Goal: Transaction & Acquisition: Purchase product/service

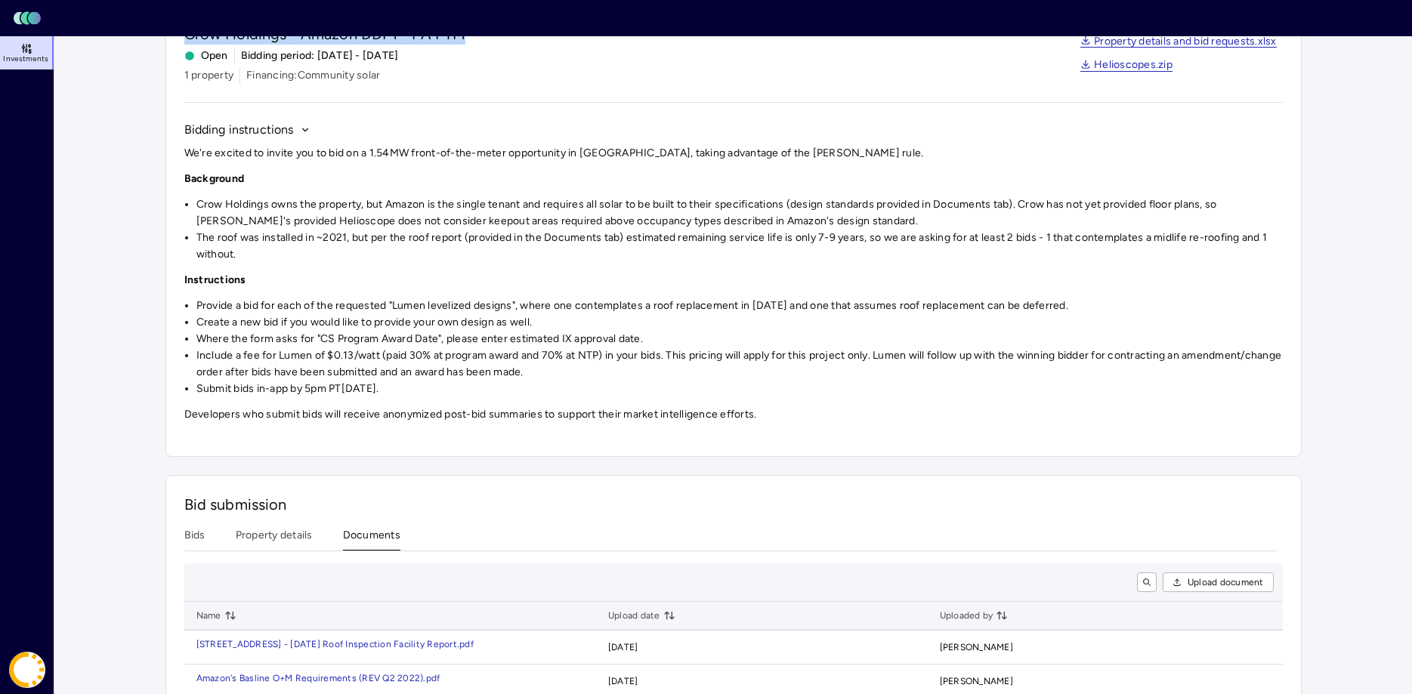
scroll to position [183, 0]
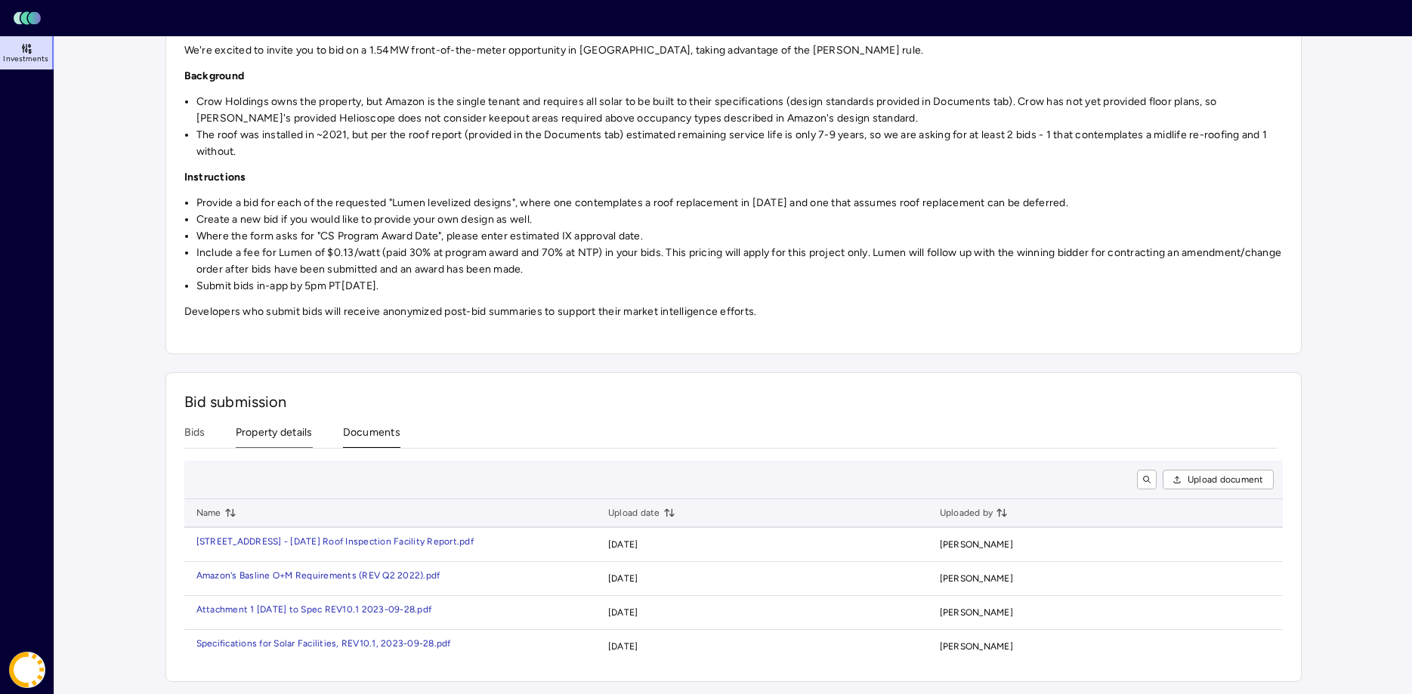
scroll to position [123, 0]
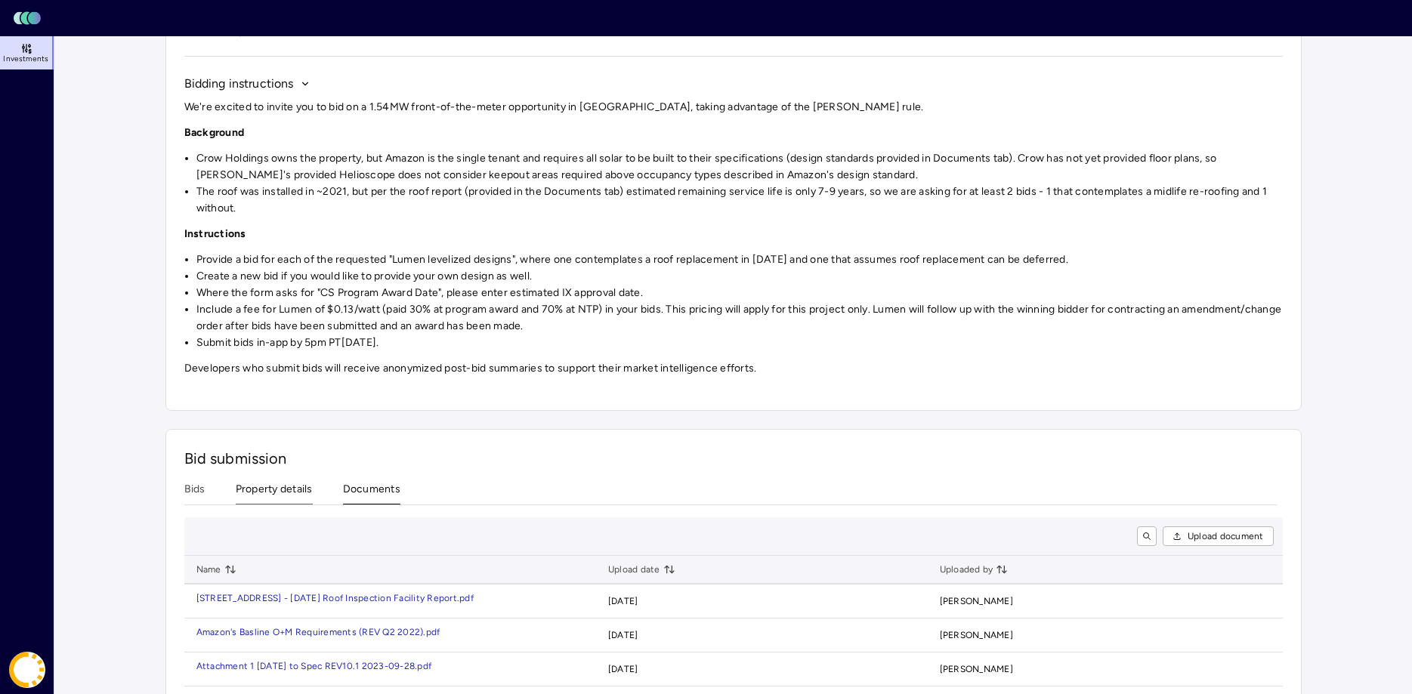
click at [287, 435] on div "Bid submission Bids Property details Documents Upload document Name Upload date…" at bounding box center [733, 584] width 1136 height 310
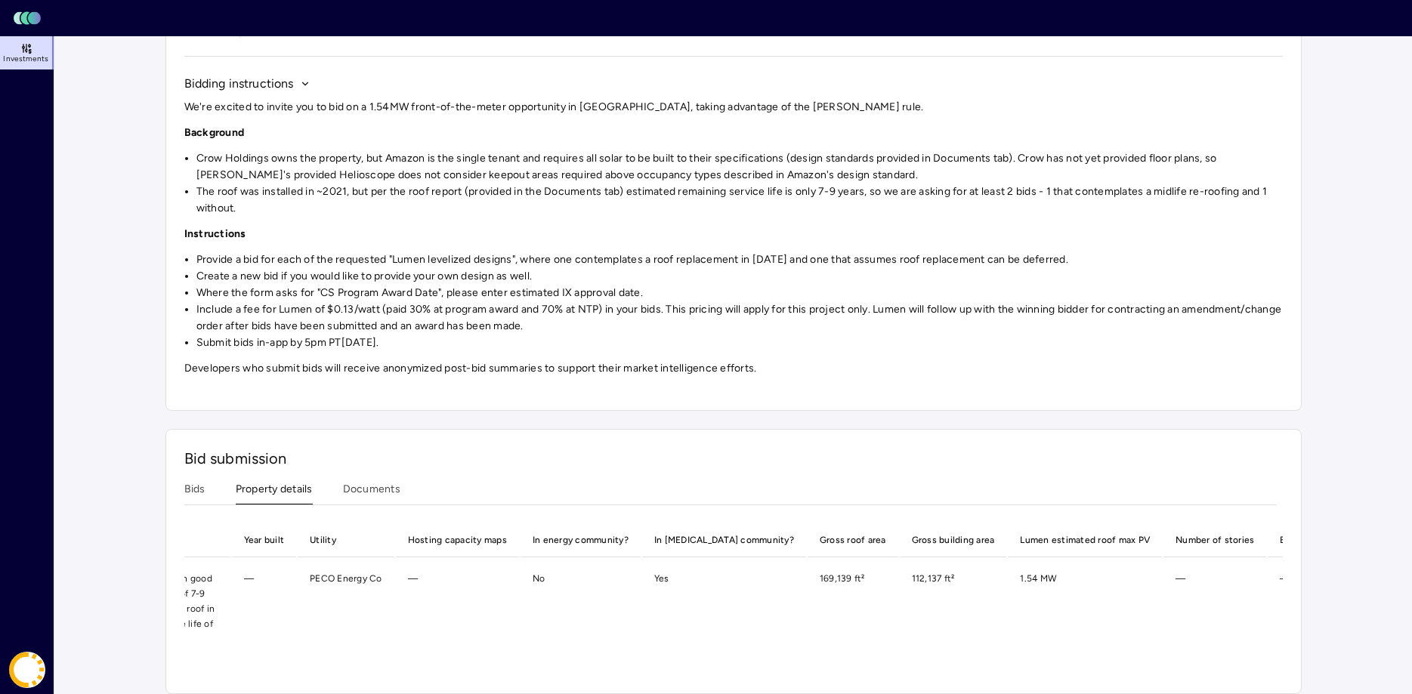
scroll to position [0, 923]
click at [374, 500] on button "Documents" at bounding box center [371, 492] width 57 height 23
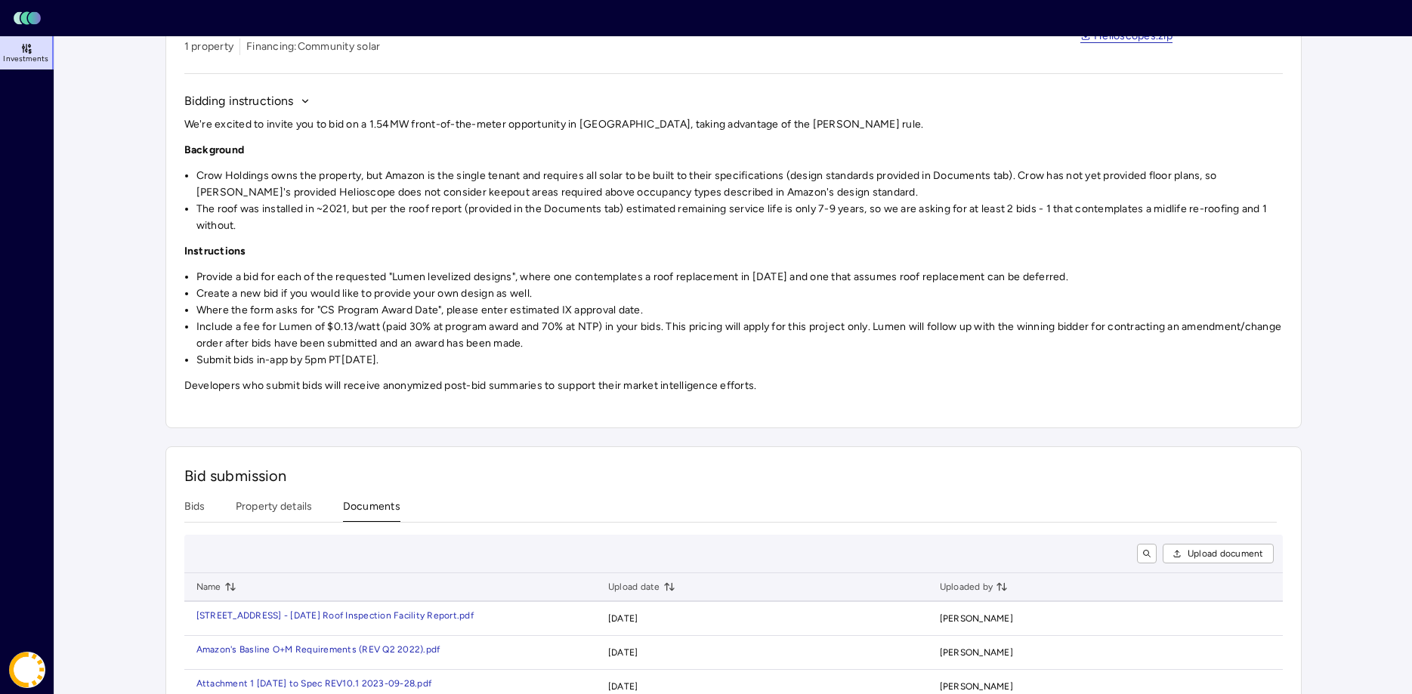
scroll to position [29, 0]
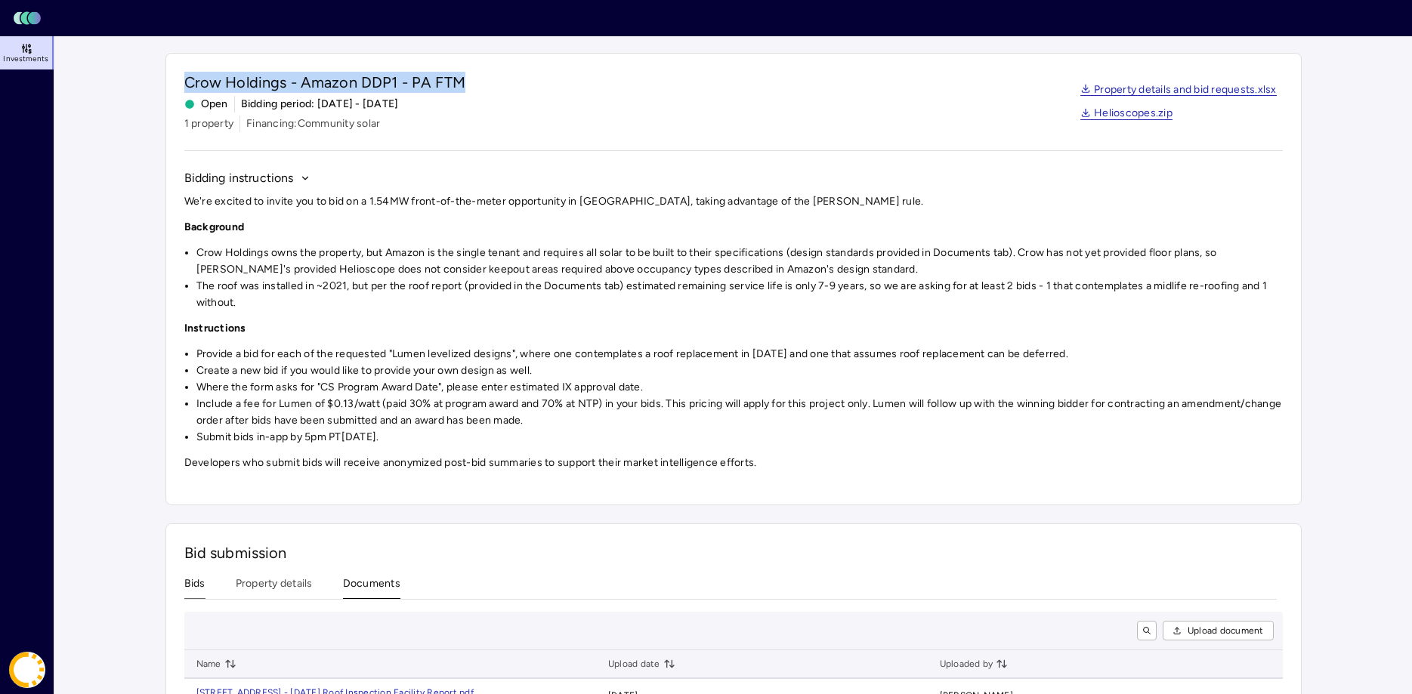
click at [192, 583] on button "Bids" at bounding box center [194, 587] width 21 height 23
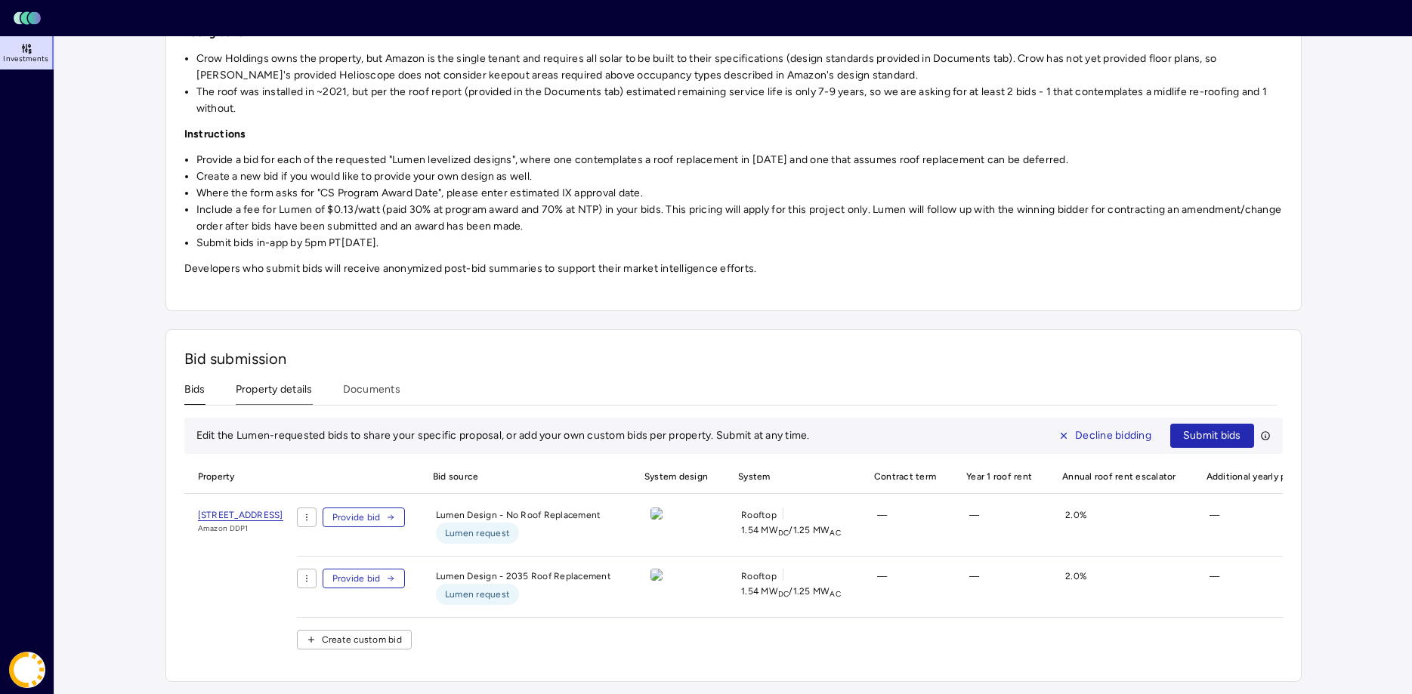
click at [261, 388] on div "Investments Crow Holdings - Amazon DDP1 - PA FTM Crow Holdings - Amazon DDP1 - …" at bounding box center [733, 253] width 1136 height 857
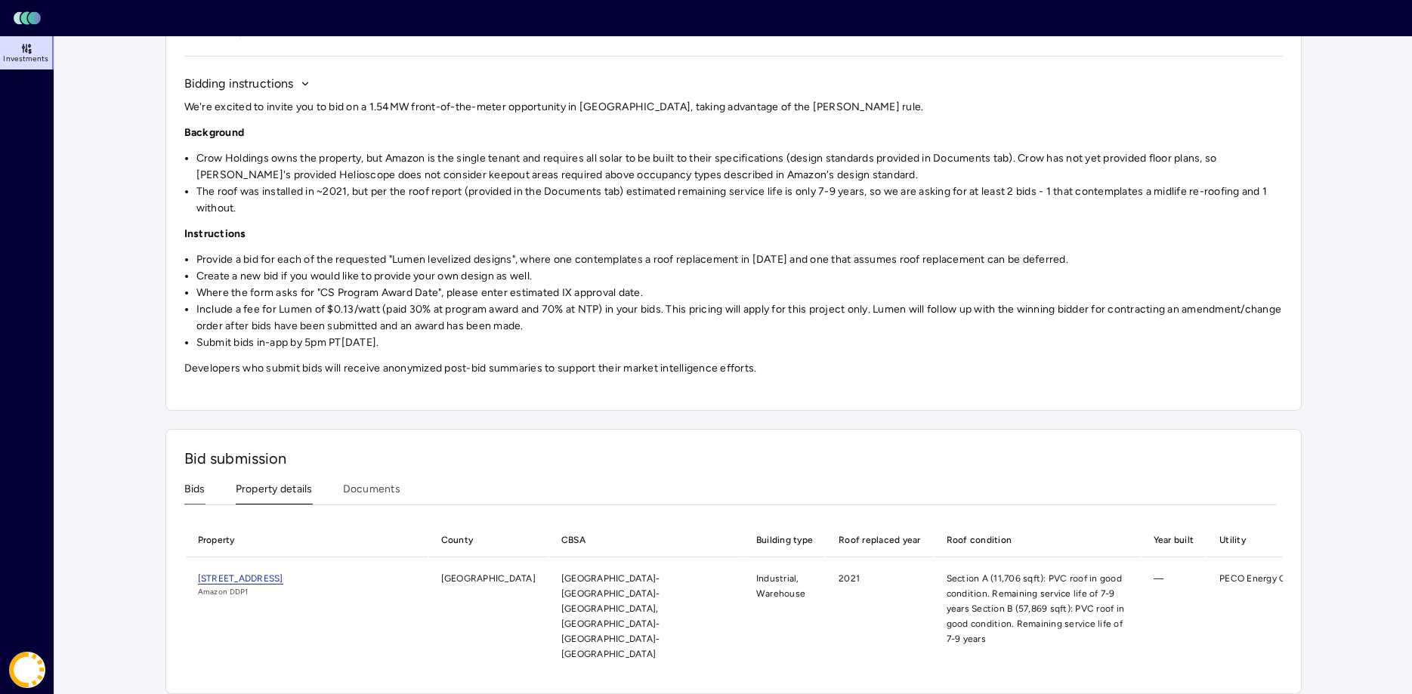
click at [193, 493] on button "Bids" at bounding box center [194, 492] width 21 height 23
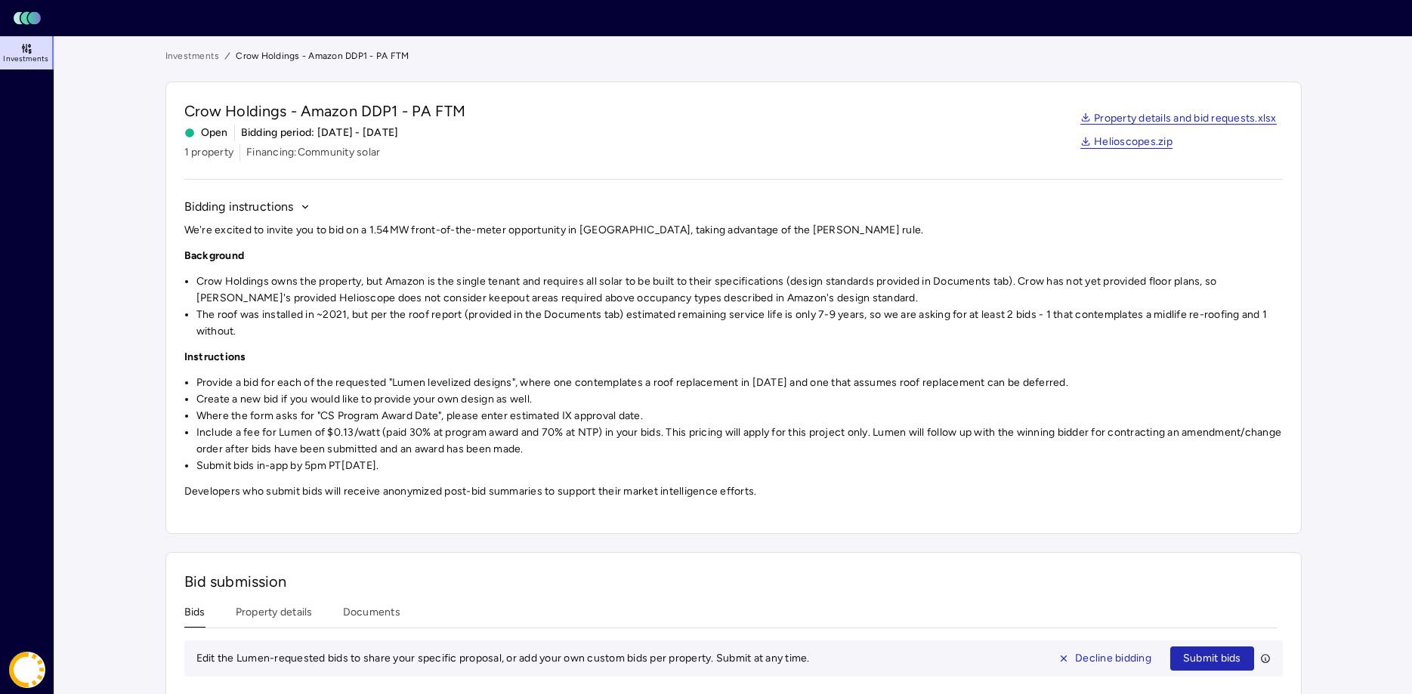
click at [132, 298] on main "Investments Crow Holdings - Amazon DDP1 - PA FTM Crow Holdings - Amazon DDP1 - …" at bounding box center [733, 476] width 1358 height 881
click at [1153, 119] on link "Property details and bid requests.xlsx" at bounding box center [1178, 119] width 196 height 12
click at [1017, 1] on header "Toggle Sidebar Lumen Energy Logo" at bounding box center [706, 18] width 1412 height 36
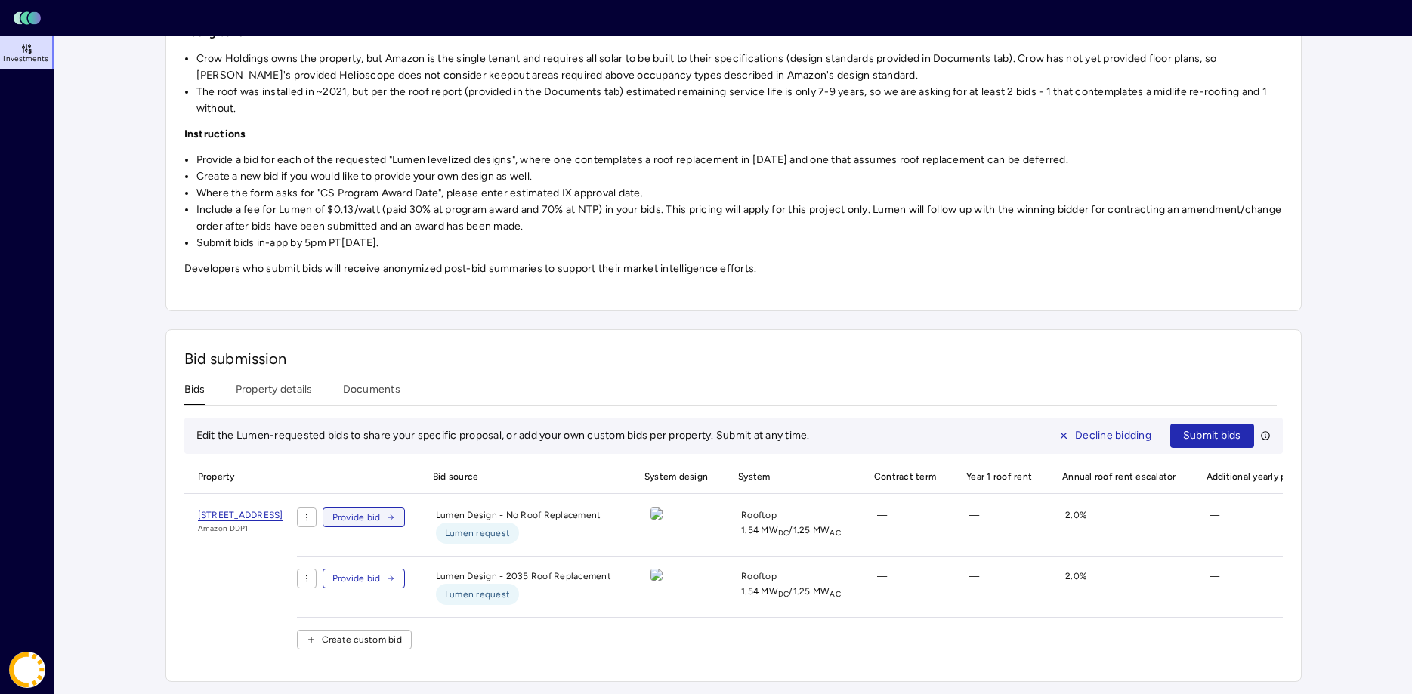
click at [381, 514] on span "Provide bid" at bounding box center [356, 517] width 48 height 15
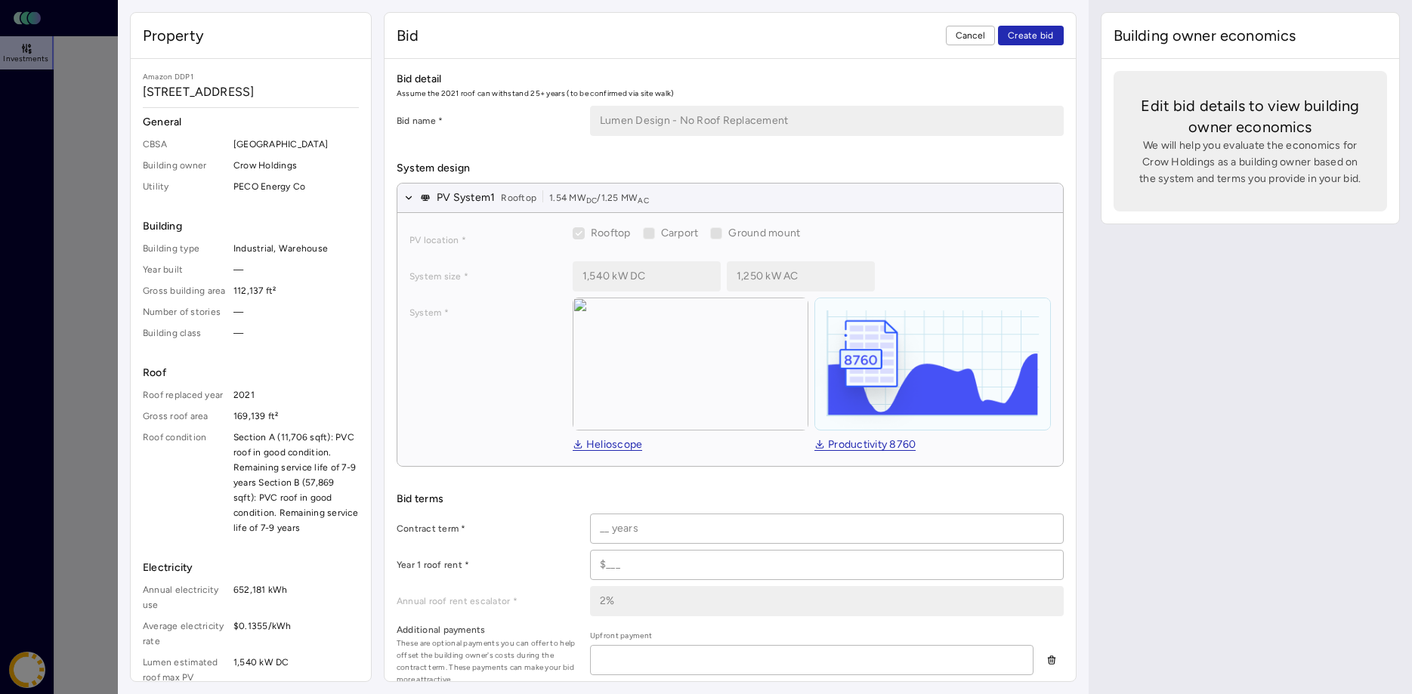
scroll to position [34, 0]
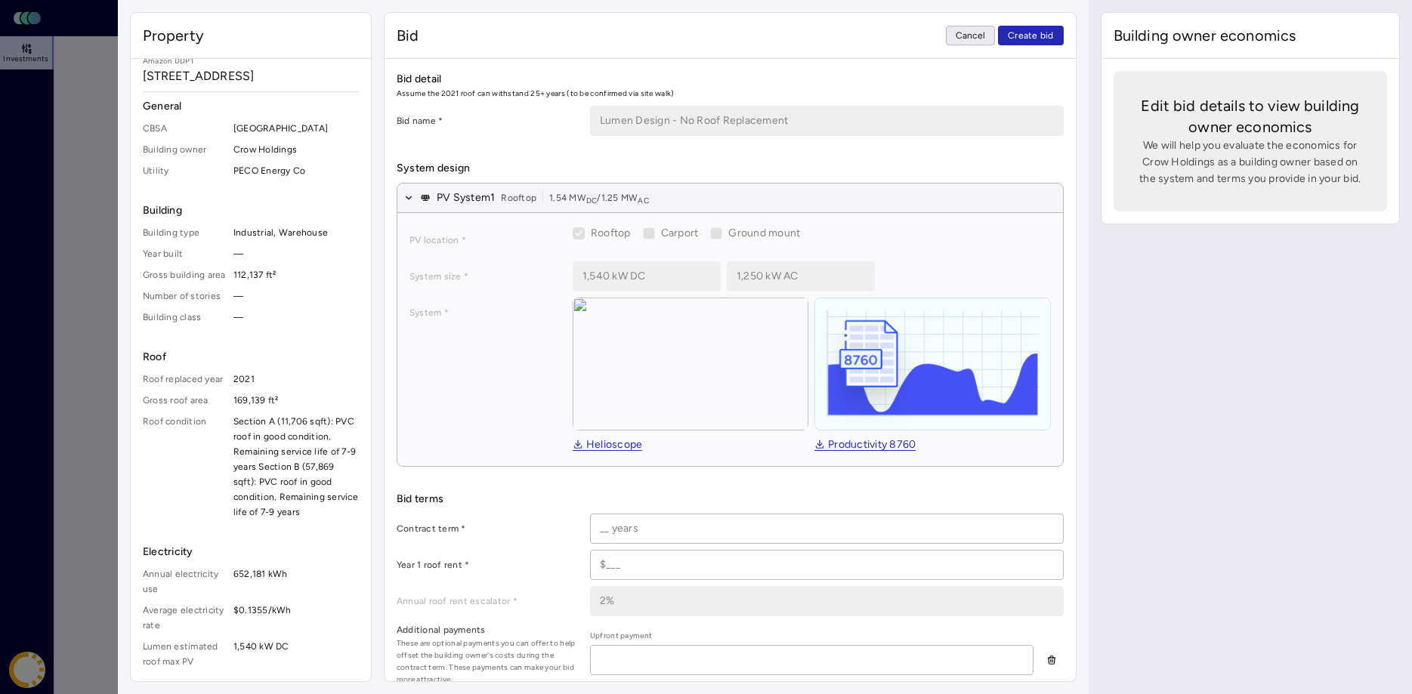
click at [961, 38] on span "Cancel" at bounding box center [971, 35] width 30 height 15
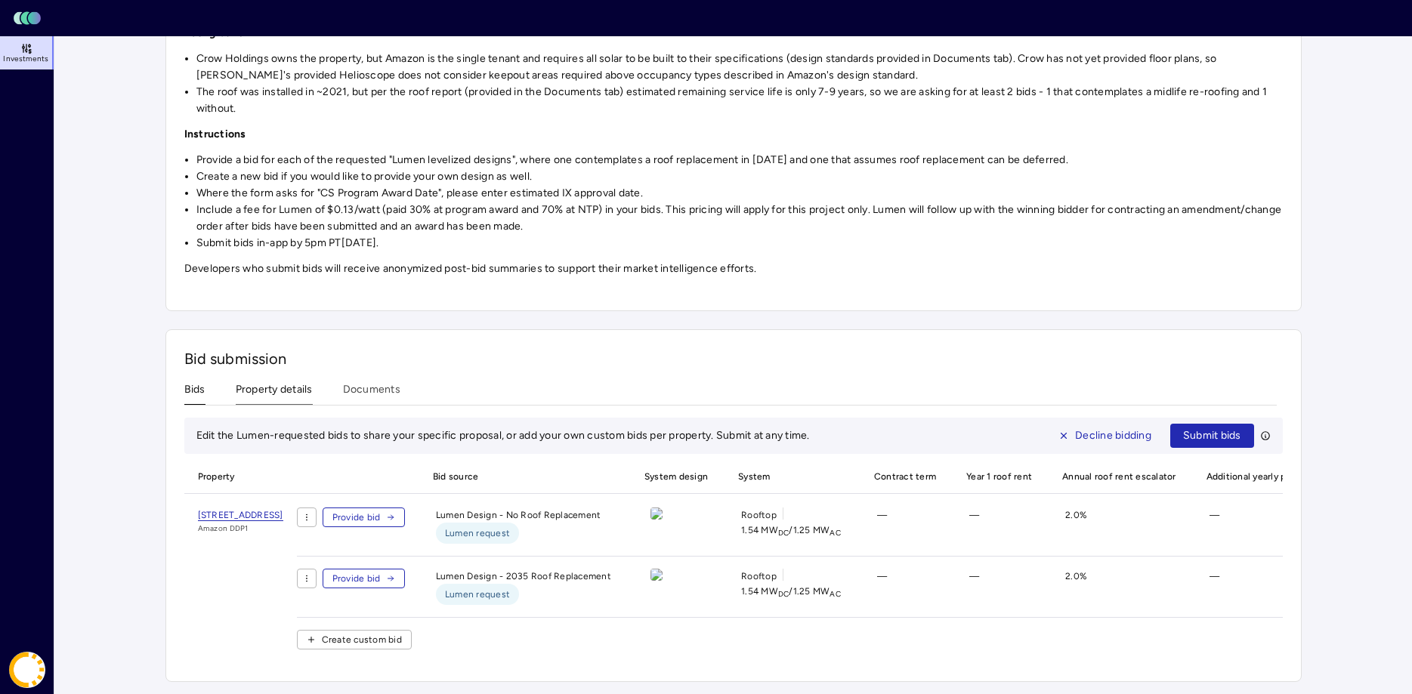
click at [265, 389] on div "Investments Crow Holdings - Amazon DDP1 - PA FTM Crow Holdings - Amazon DDP1 - …" at bounding box center [733, 253] width 1136 height 857
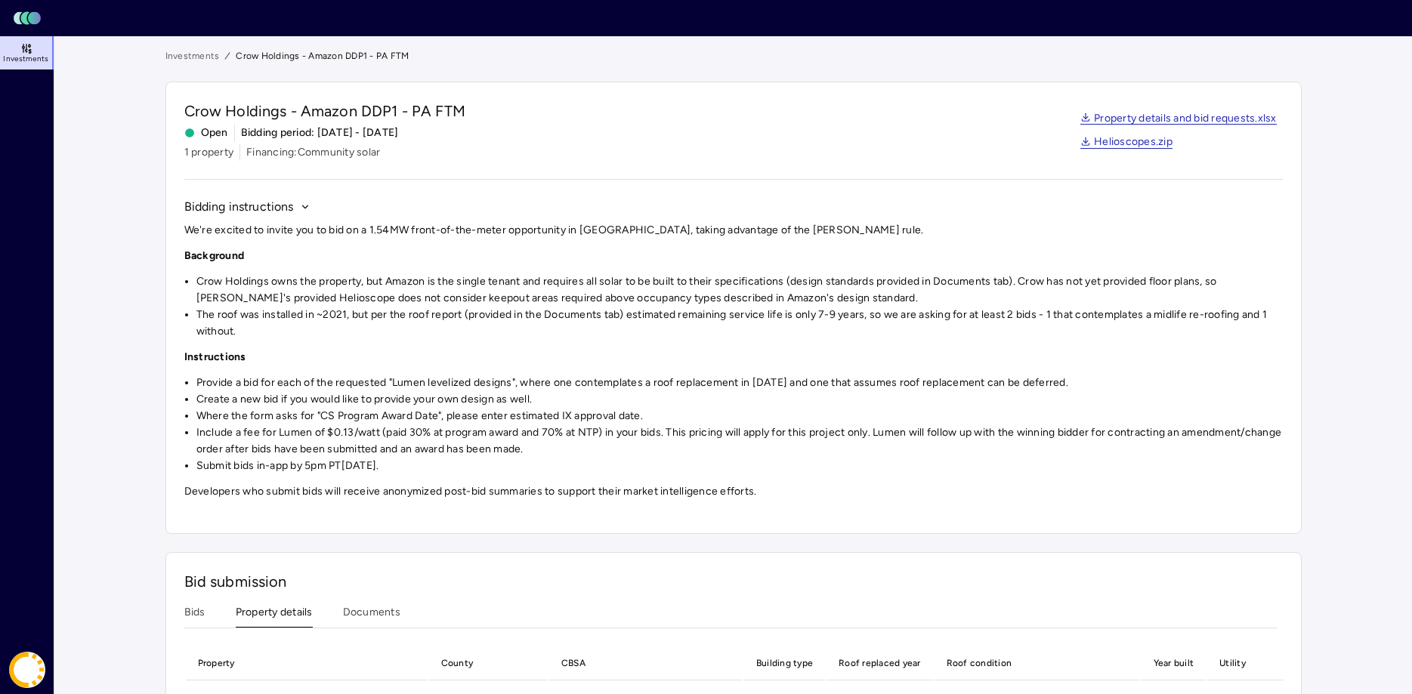
scroll to position [123, 0]
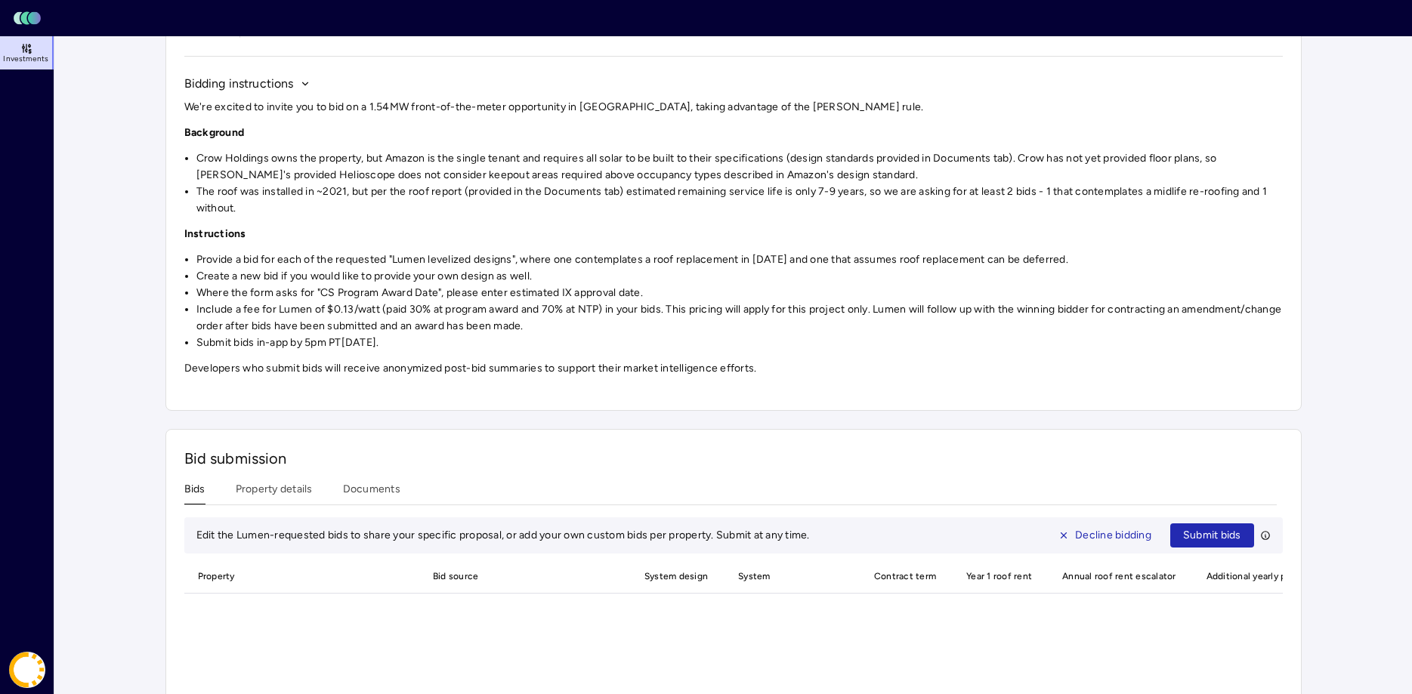
click at [197, 490] on button "Bids" at bounding box center [194, 492] width 21 height 23
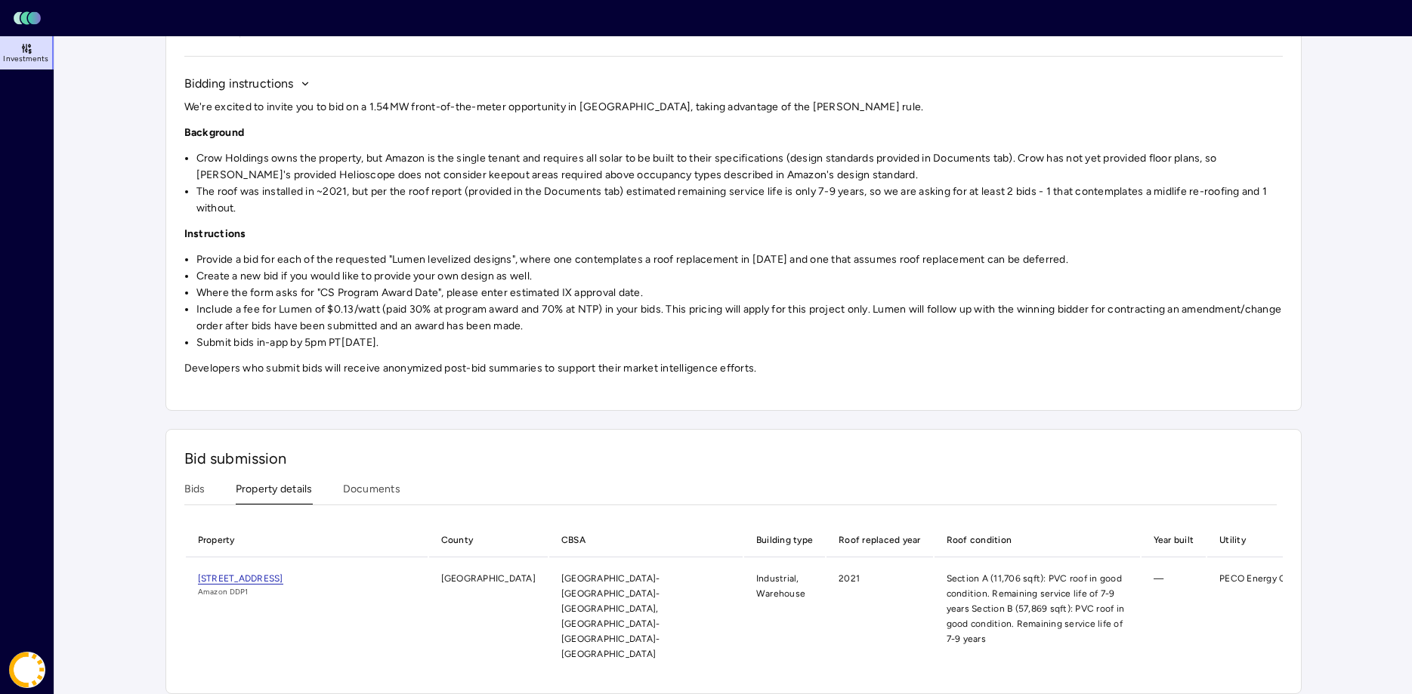
click at [270, 489] on button "Property details" at bounding box center [274, 492] width 77 height 23
click at [340, 496] on div "Bids Property details Documents" at bounding box center [730, 493] width 1093 height 24
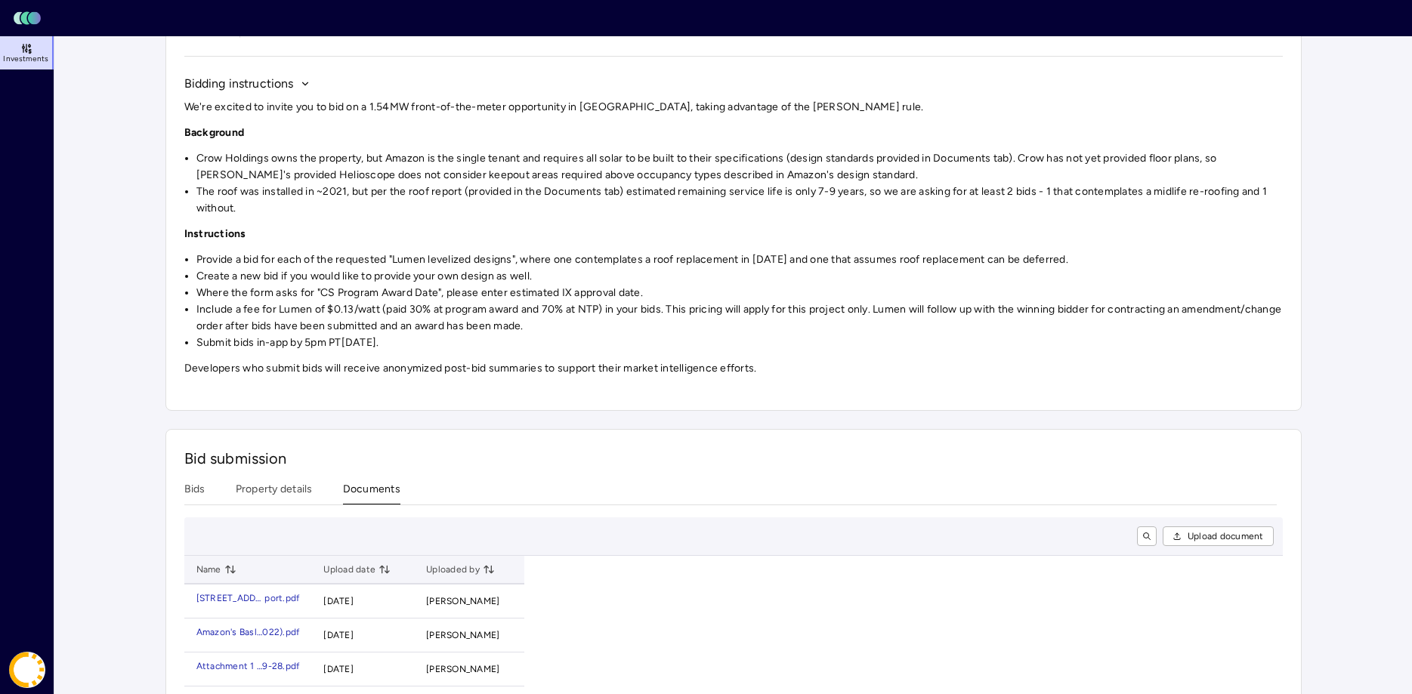
click at [366, 487] on button "Documents" at bounding box center [371, 492] width 57 height 23
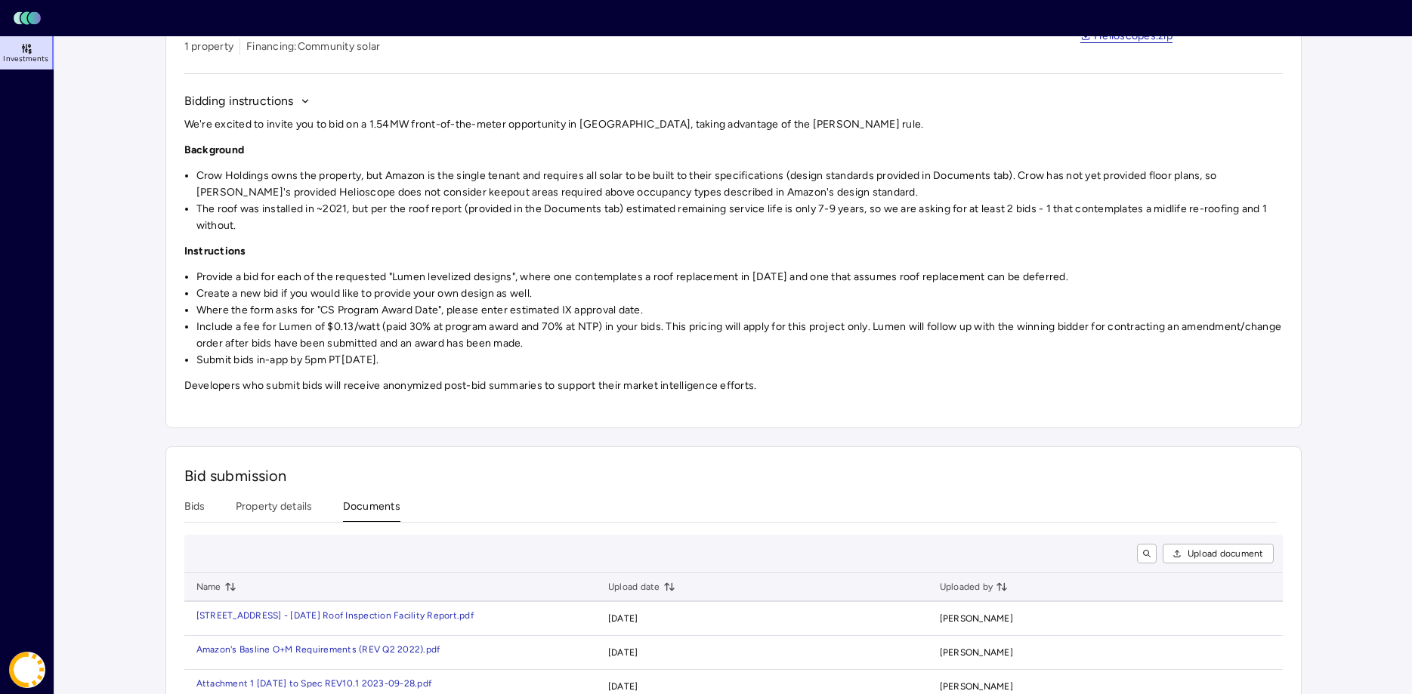
scroll to position [183, 0]
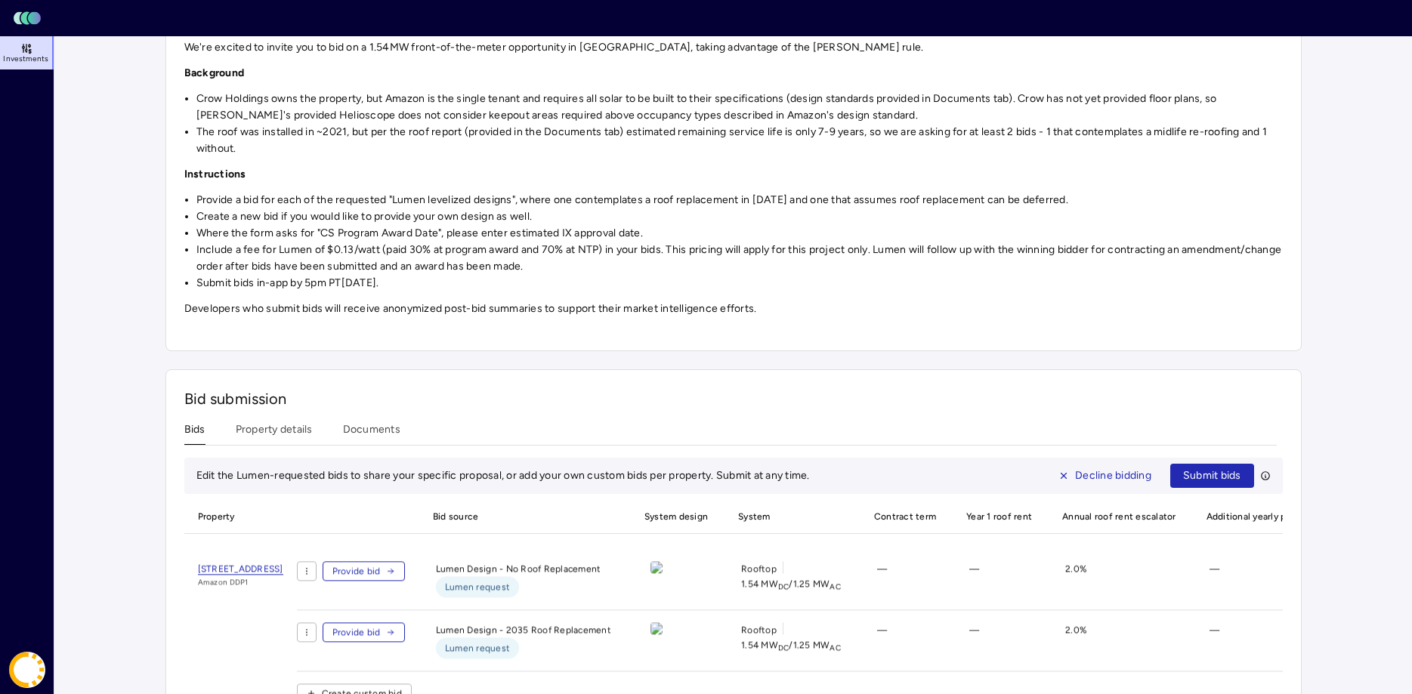
click at [187, 431] on button "Bids" at bounding box center [194, 433] width 21 height 23
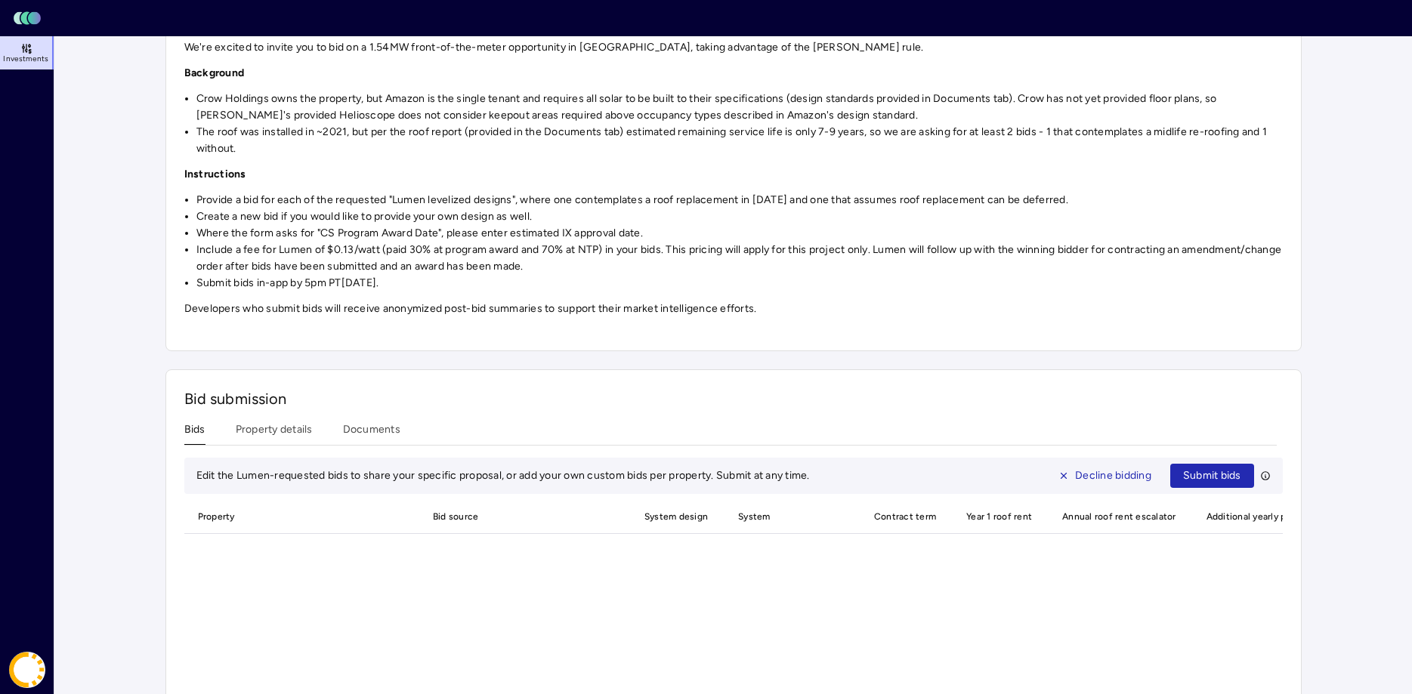
scroll to position [229, 0]
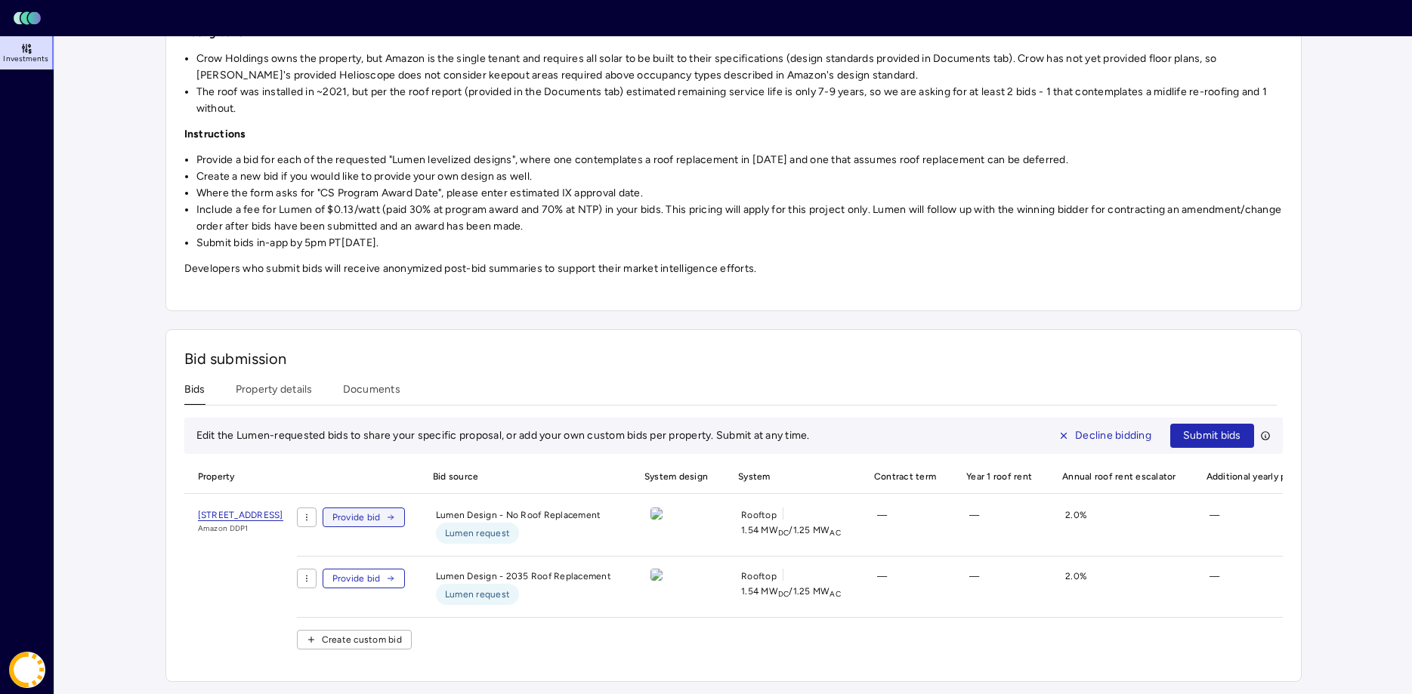
click at [406, 516] on button "Provide bid" at bounding box center [364, 518] width 83 height 20
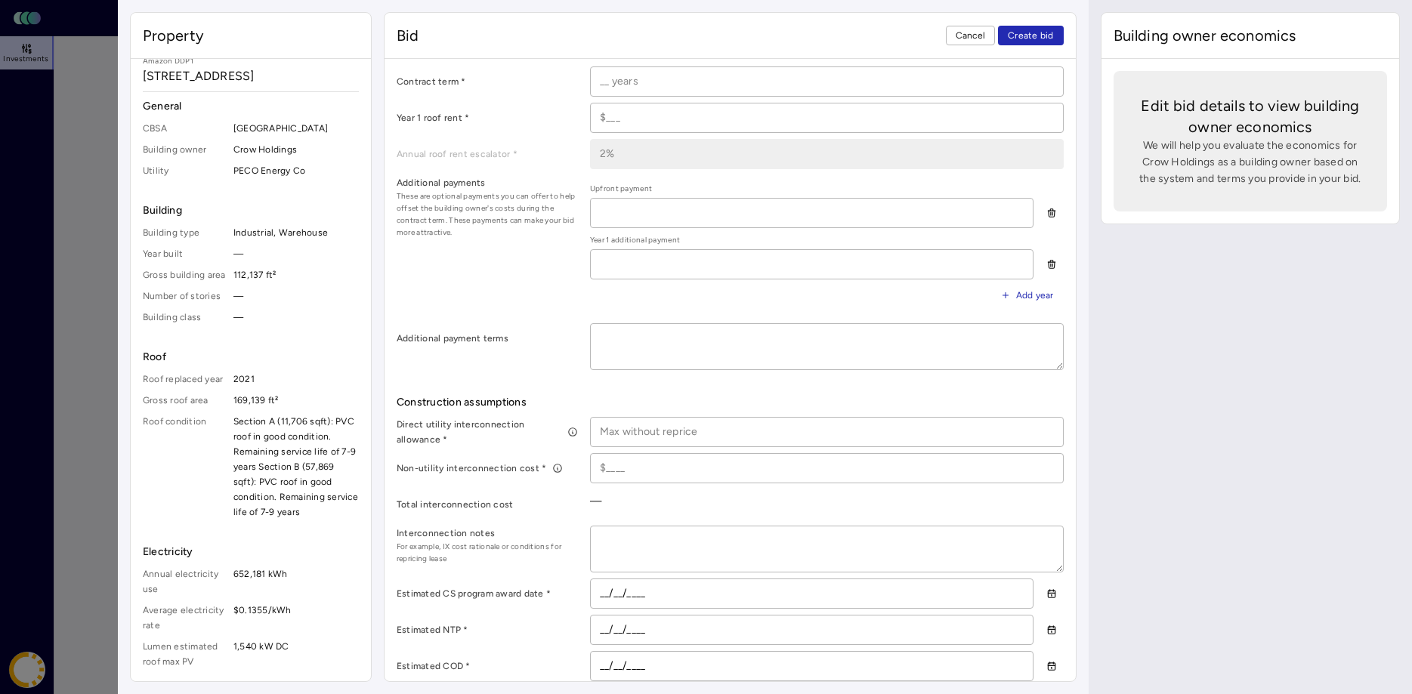
scroll to position [462, 0]
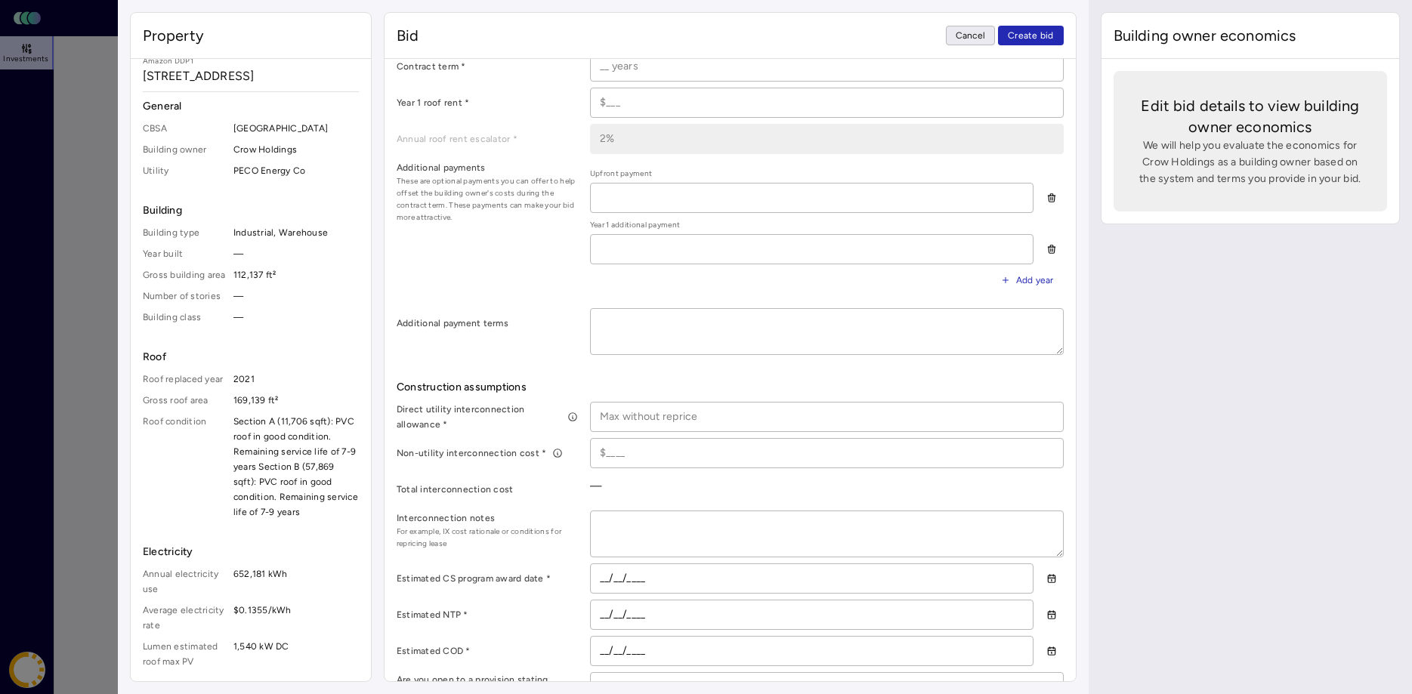
click at [967, 42] on span "Cancel" at bounding box center [971, 35] width 30 height 15
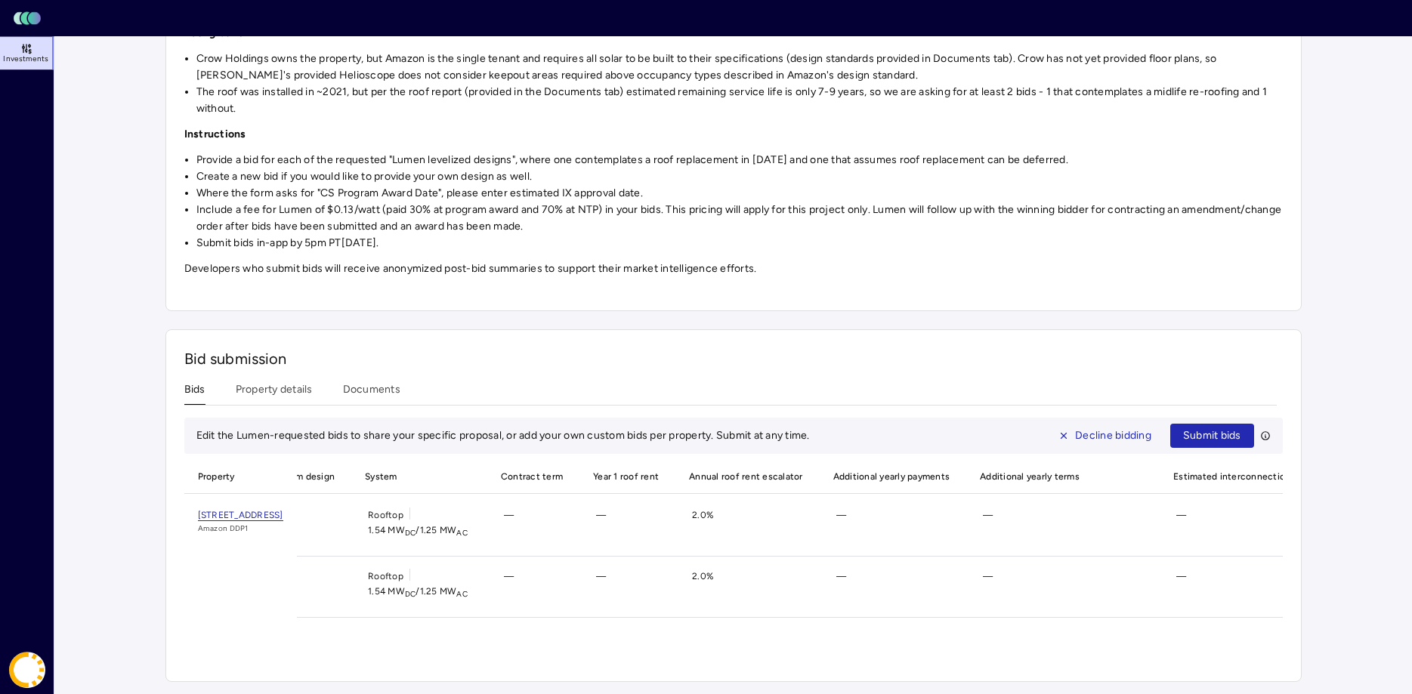
scroll to position [229, 0]
click at [274, 387] on div "Investments Crow Holdings - Amazon DDP1 - PA FTM Crow Holdings - Amazon DDP1 - …" at bounding box center [733, 253] width 1136 height 857
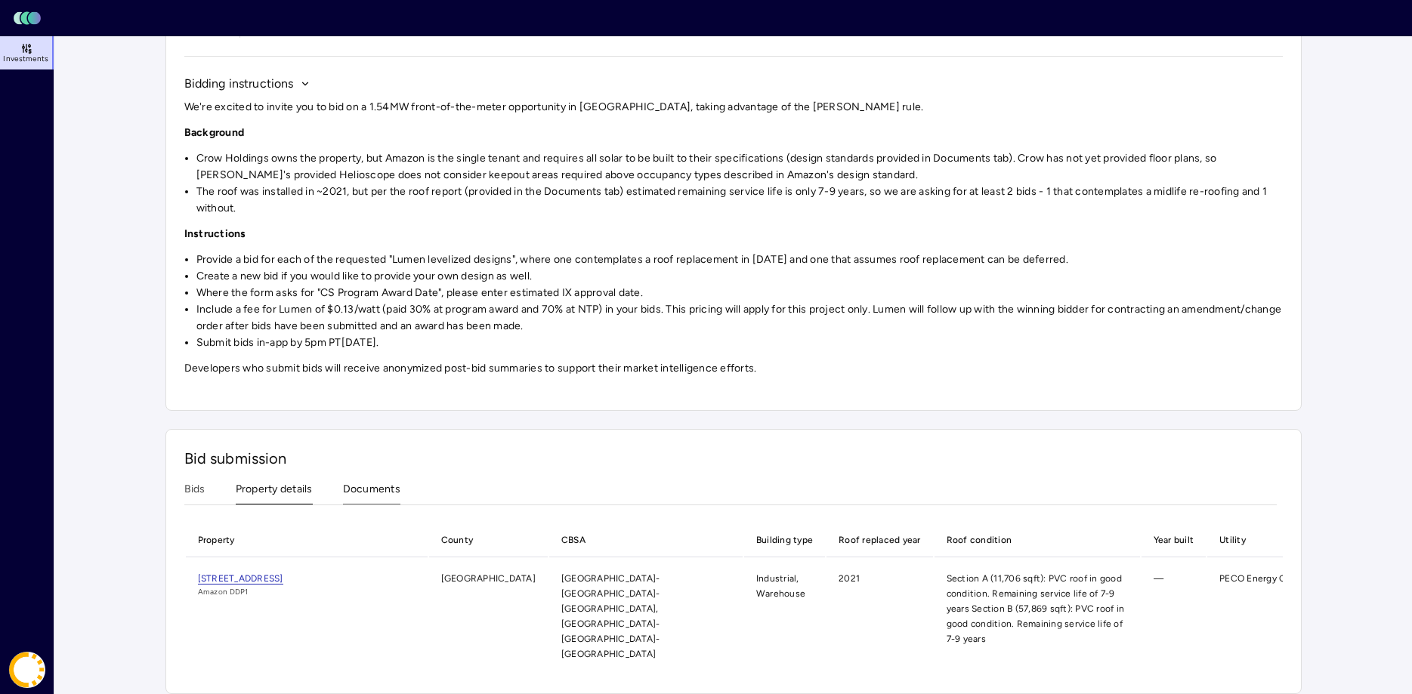
click at [365, 493] on button "Documents" at bounding box center [371, 492] width 57 height 23
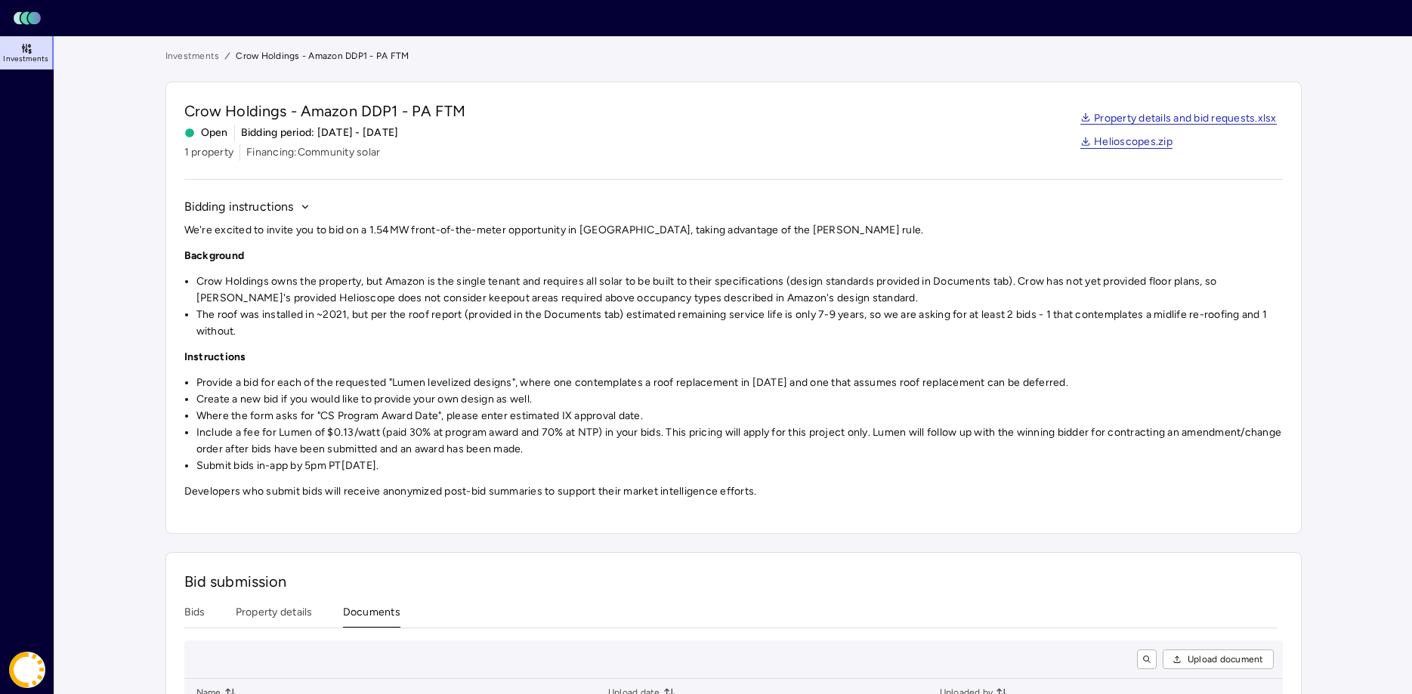
scroll to position [183, 0]
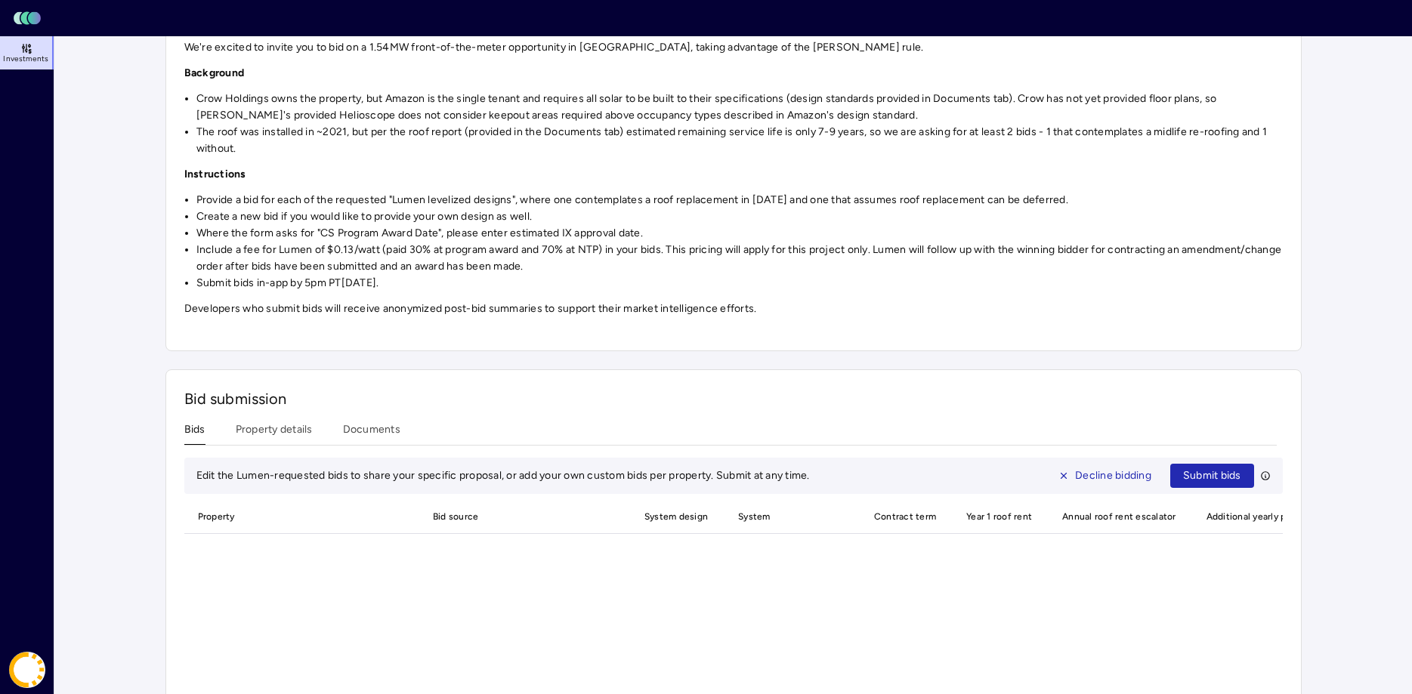
click at [190, 431] on button "Bids" at bounding box center [194, 433] width 21 height 23
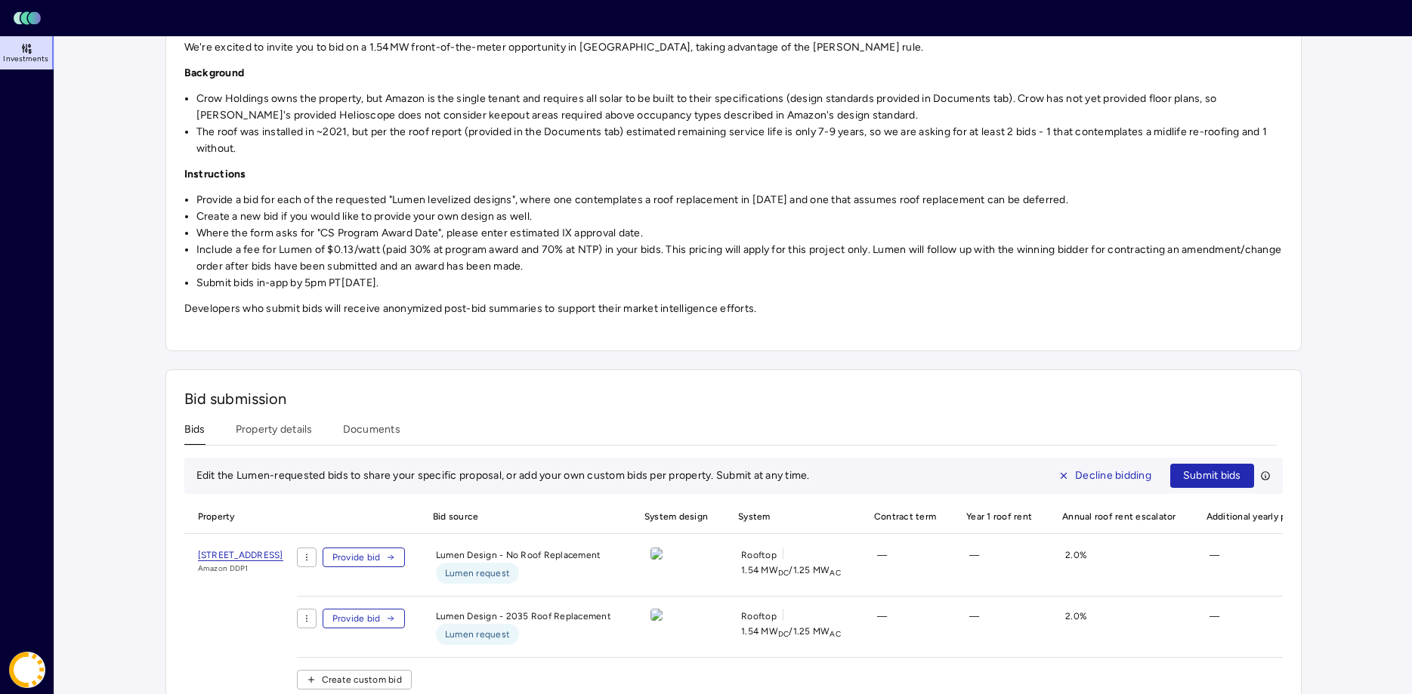
scroll to position [229, 0]
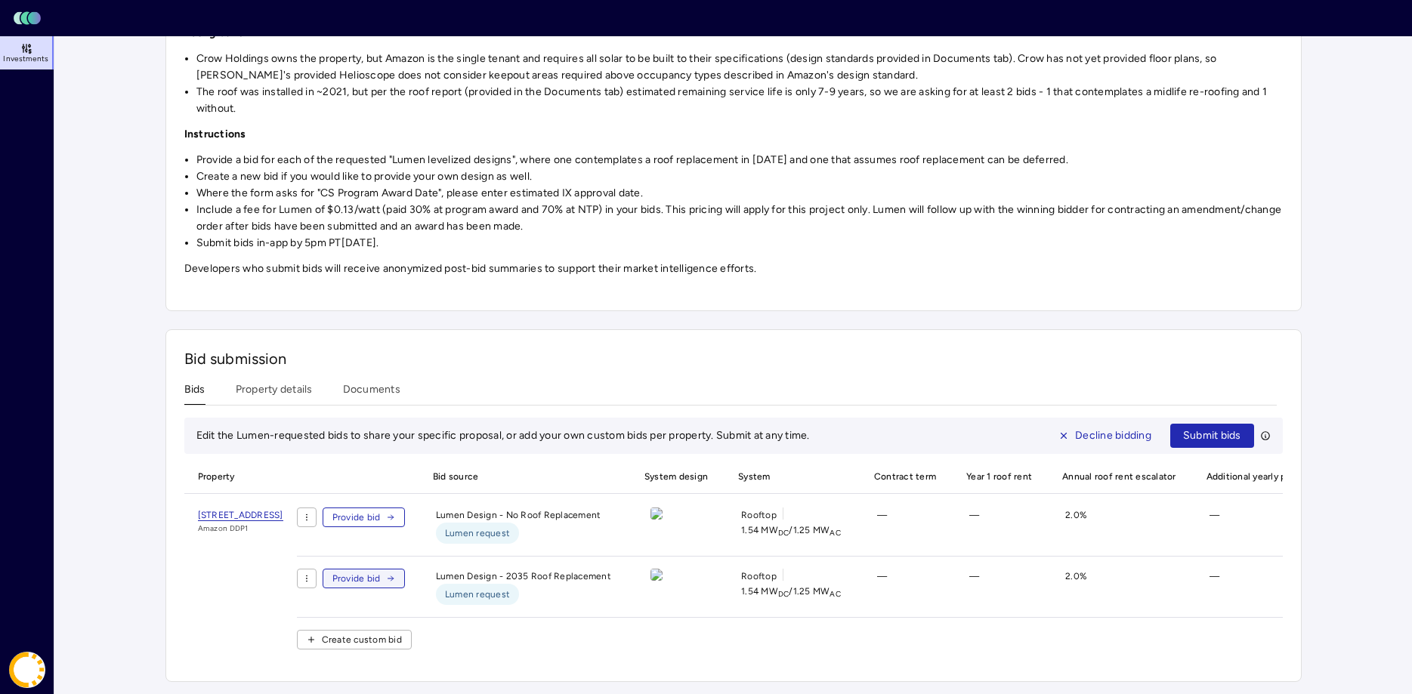
click at [381, 577] on span "Provide bid" at bounding box center [356, 578] width 48 height 15
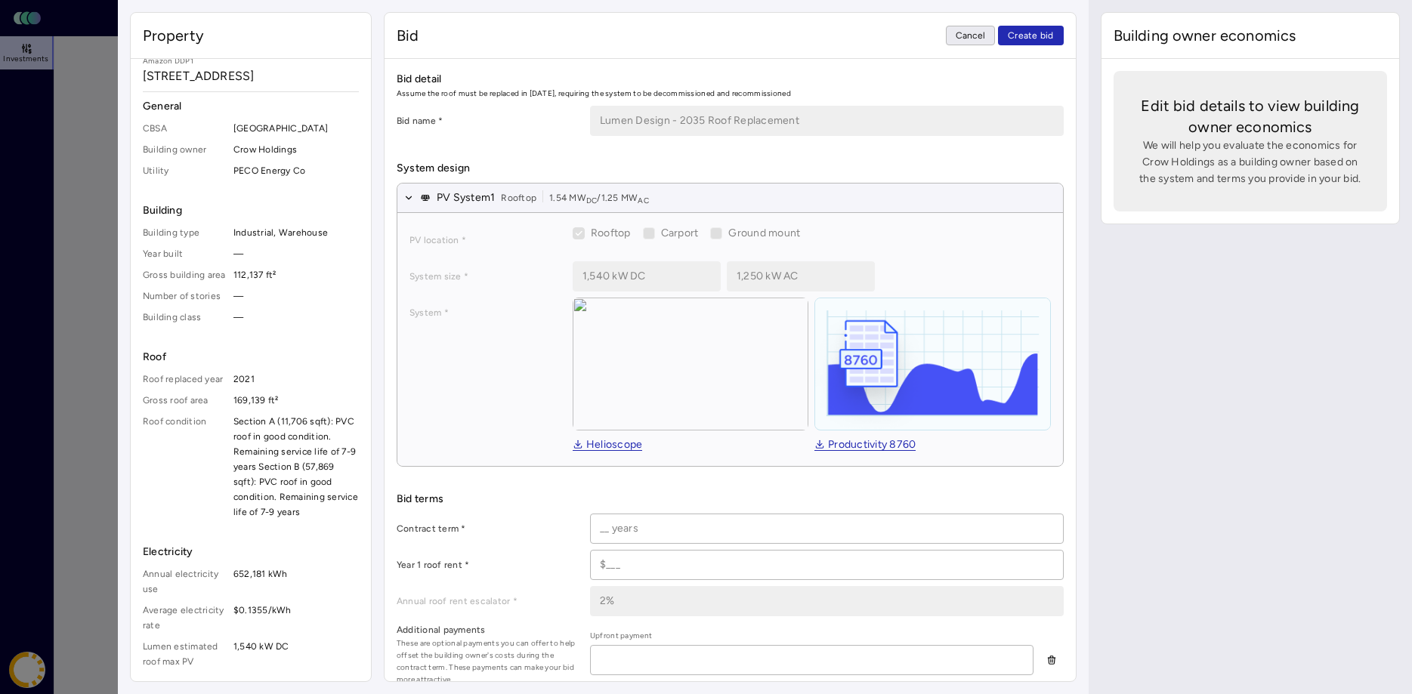
click at [957, 35] on button "Cancel" at bounding box center [971, 36] width 50 height 20
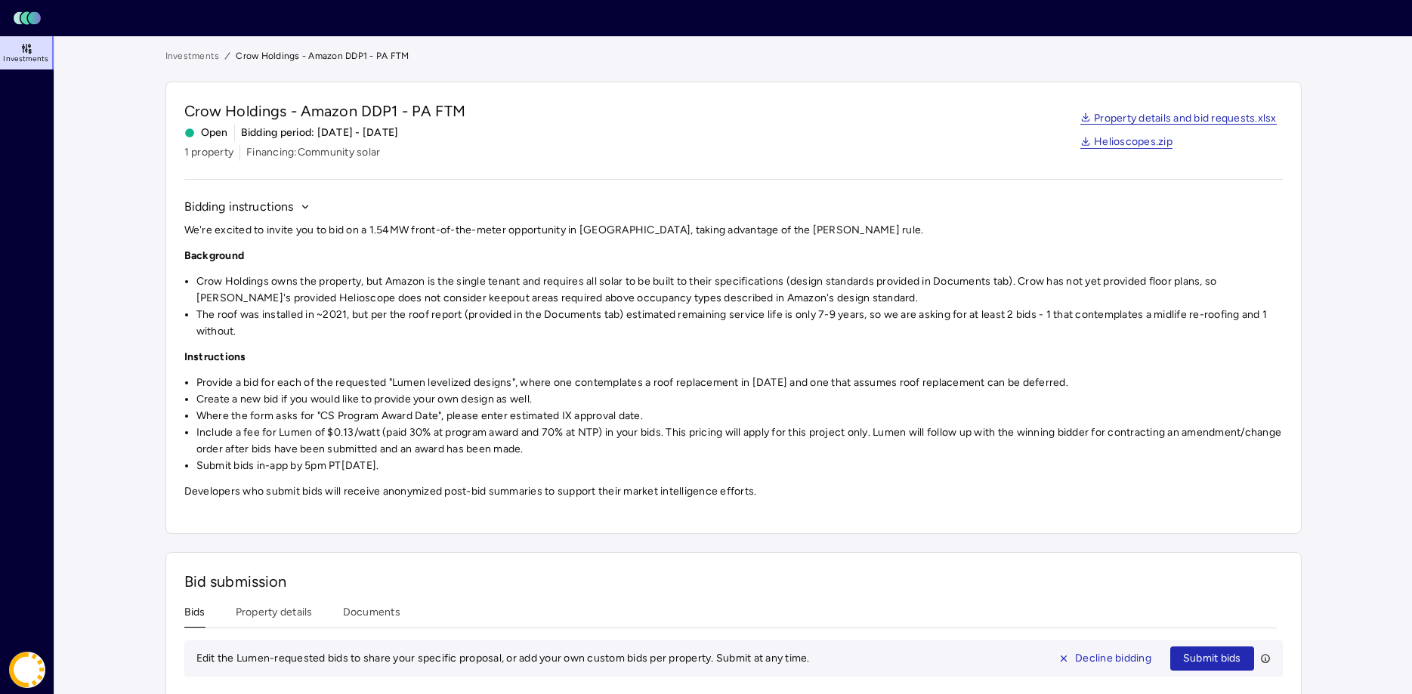
click at [125, 485] on main "Investments Crow Holdings - Amazon DDP1 - PA FTM Crow Holdings - Amazon DDP1 - …" at bounding box center [733, 476] width 1358 height 881
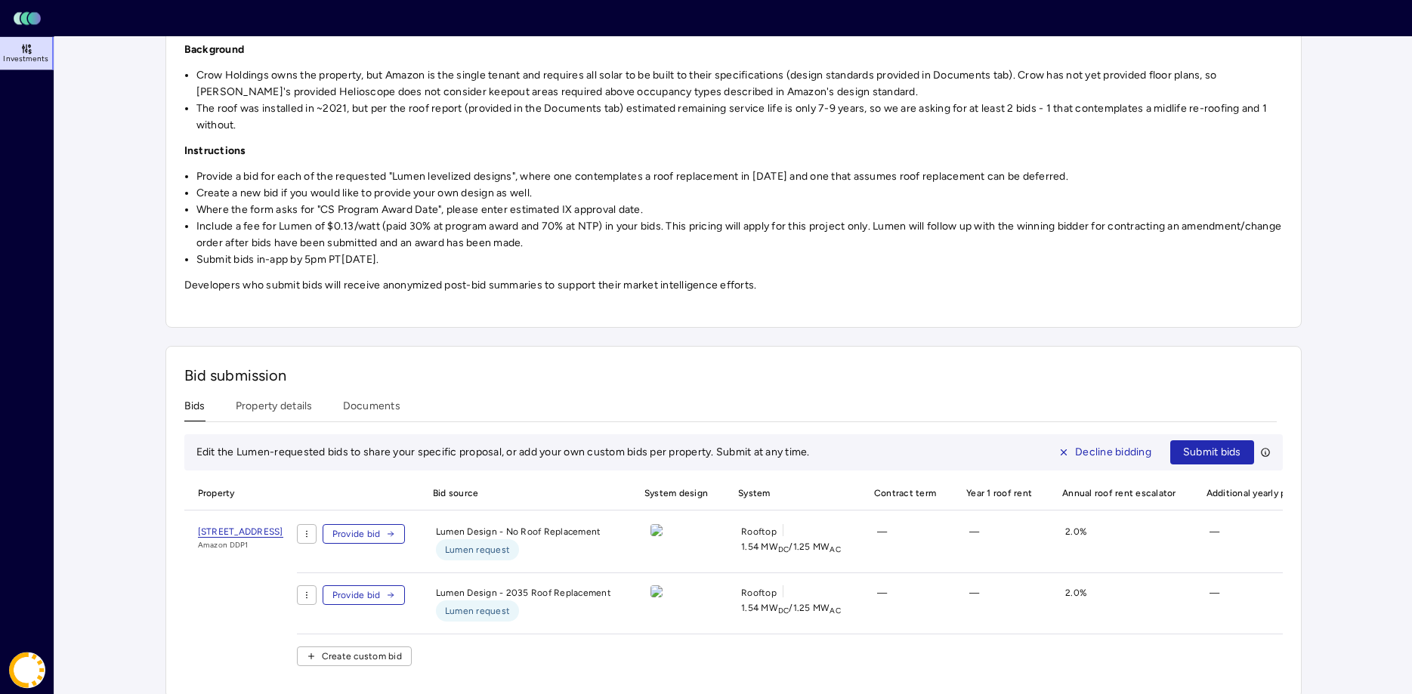
scroll to position [229, 0]
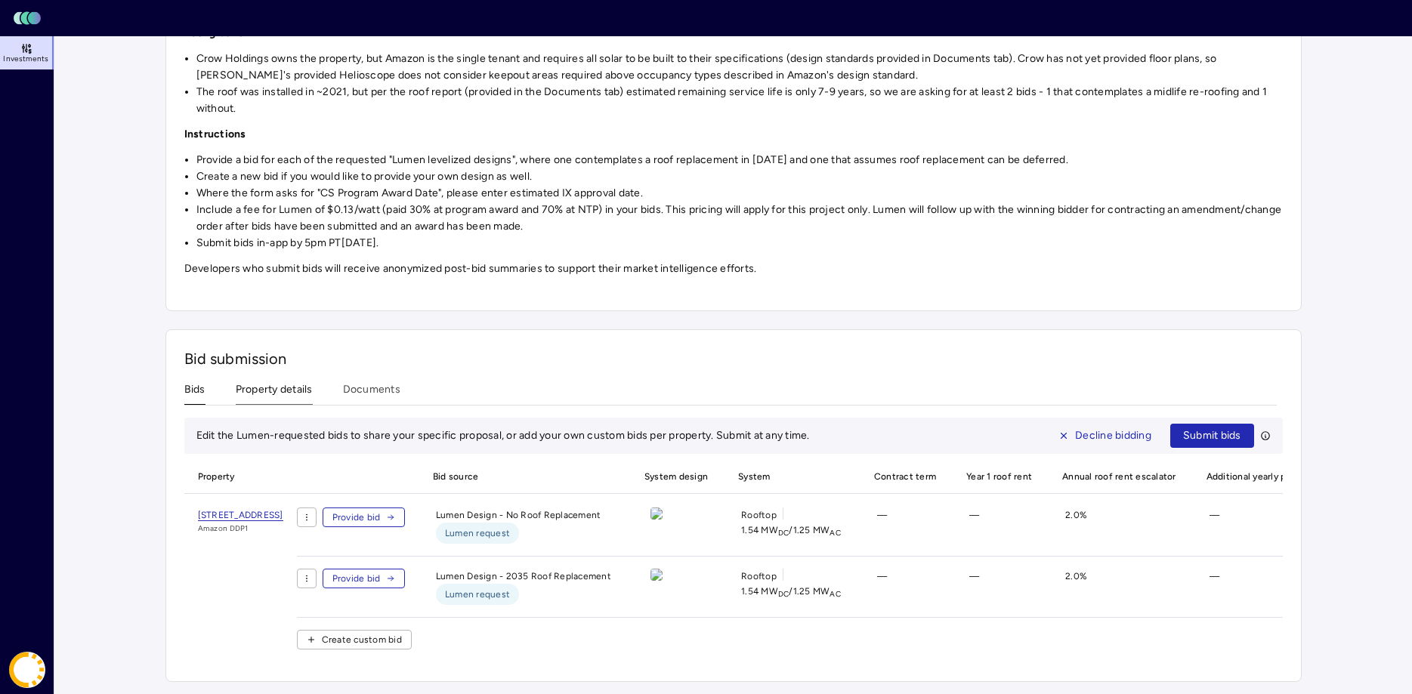
click at [292, 392] on div "Investments Crow Holdings - Amazon DDP1 - PA FTM Crow Holdings - Amazon DDP1 - …" at bounding box center [733, 253] width 1136 height 857
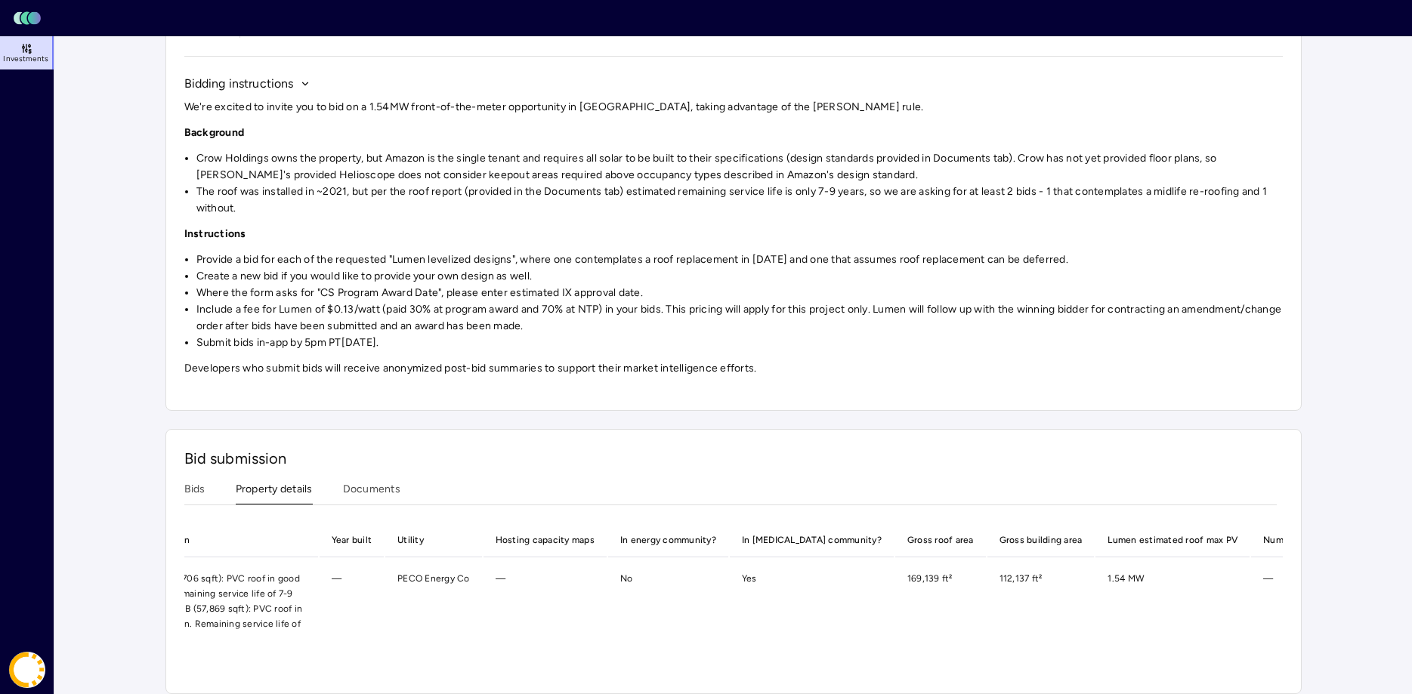
scroll to position [0, 923]
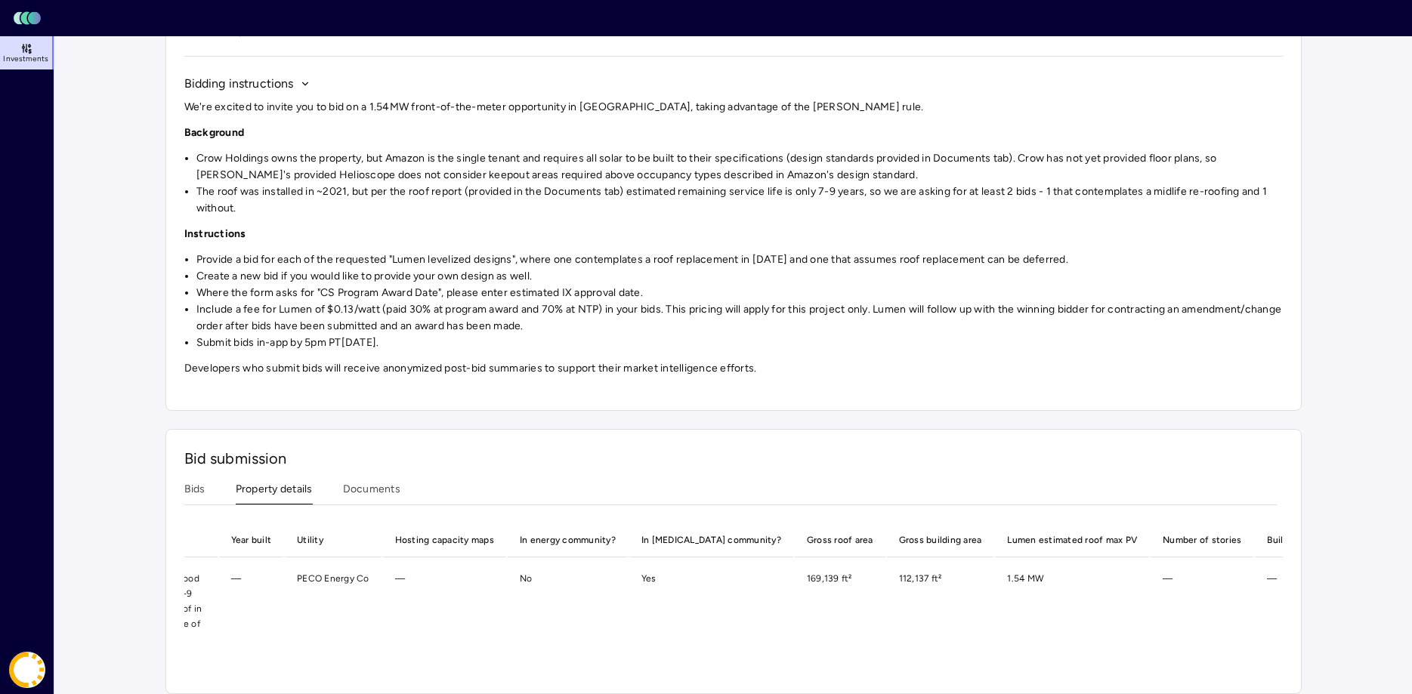
click at [400, 493] on div "Bids Property details Documents" at bounding box center [730, 493] width 1093 height 24
click at [354, 500] on button "Documents" at bounding box center [371, 492] width 57 height 23
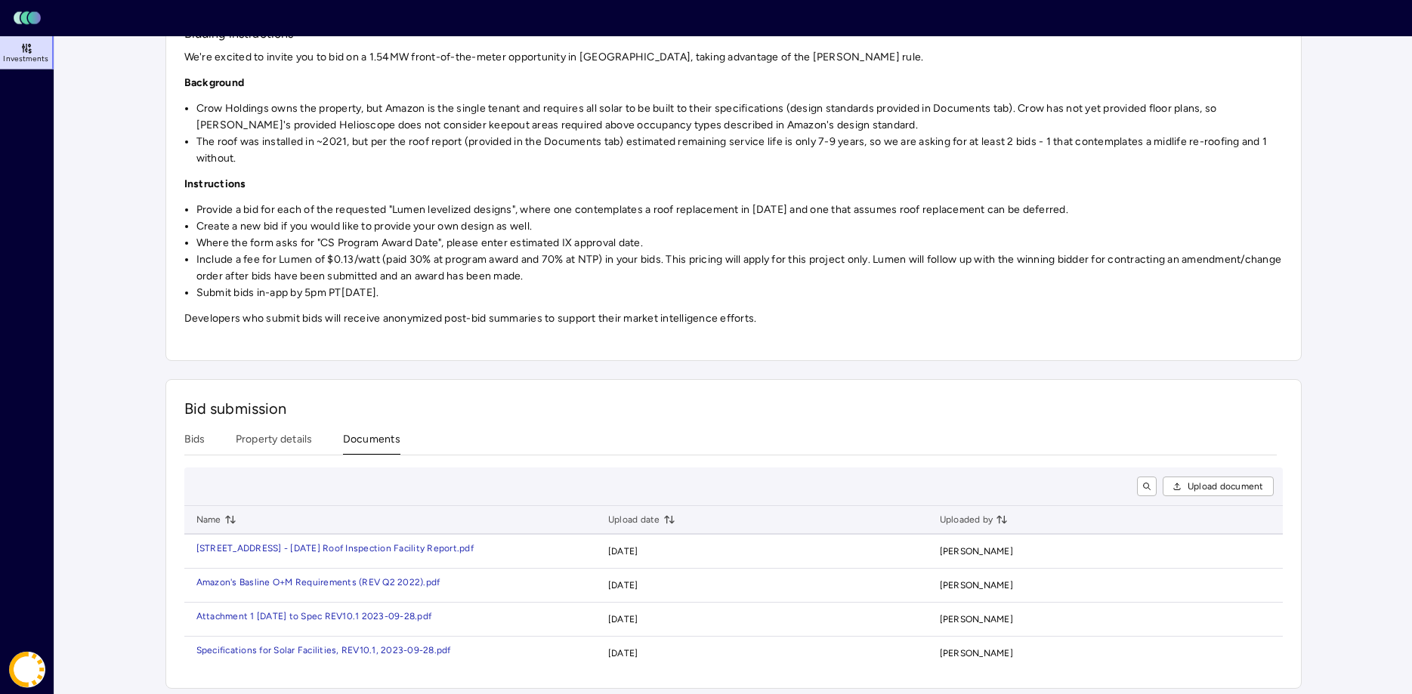
scroll to position [183, 0]
